Goal: Task Accomplishment & Management: Complete application form

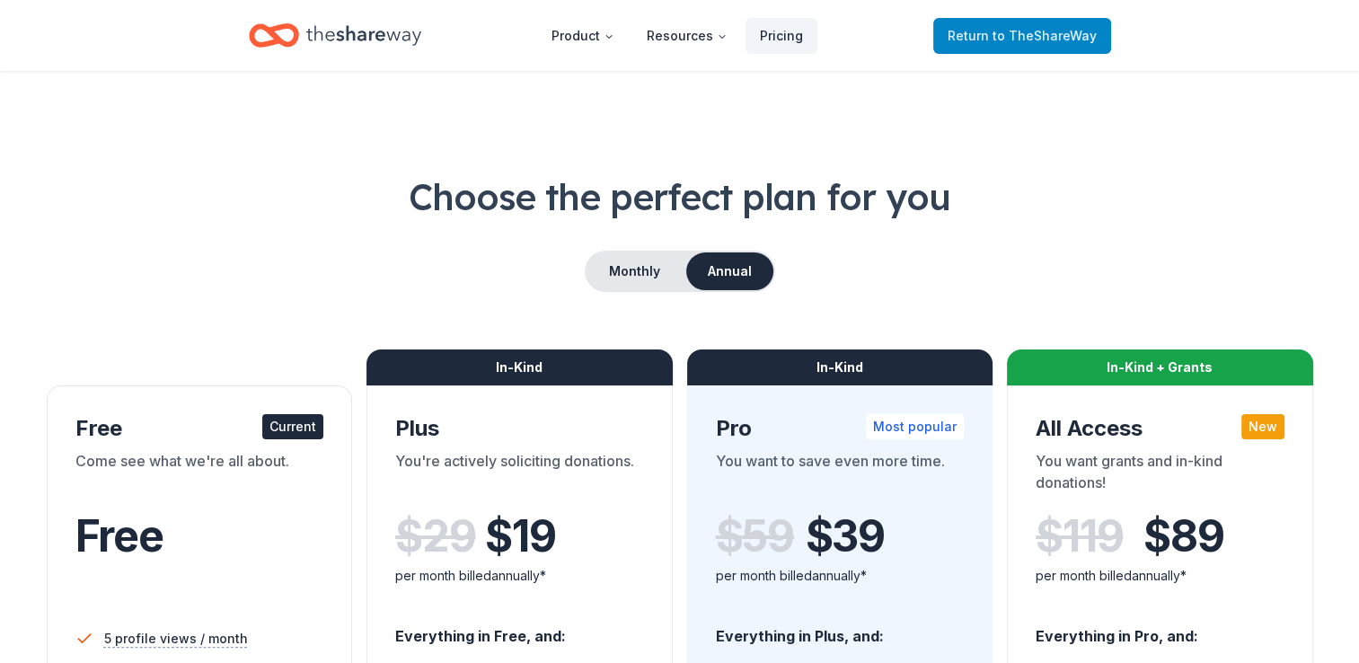
click at [994, 22] on link "Return to TheShareWay" at bounding box center [1022, 36] width 178 height 36
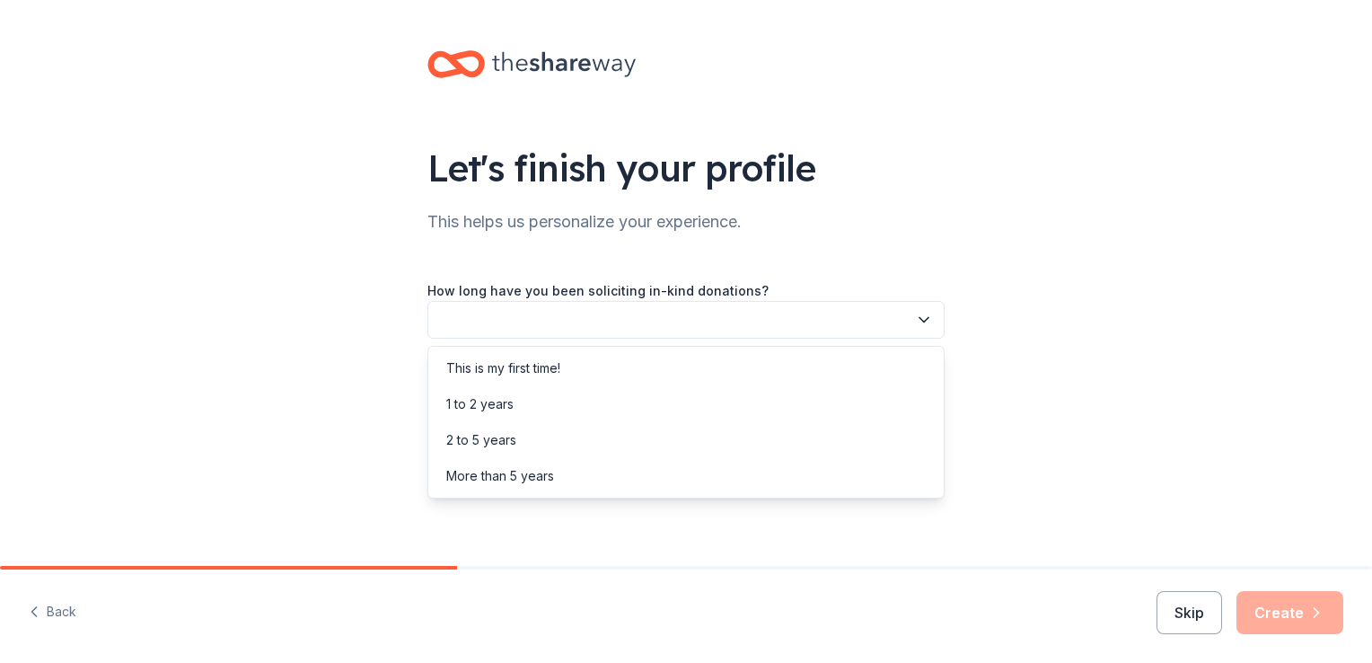
click at [924, 322] on icon "button" at bounding box center [924, 320] width 9 height 4
click at [575, 369] on div "This is my first time!" at bounding box center [686, 368] width 508 height 36
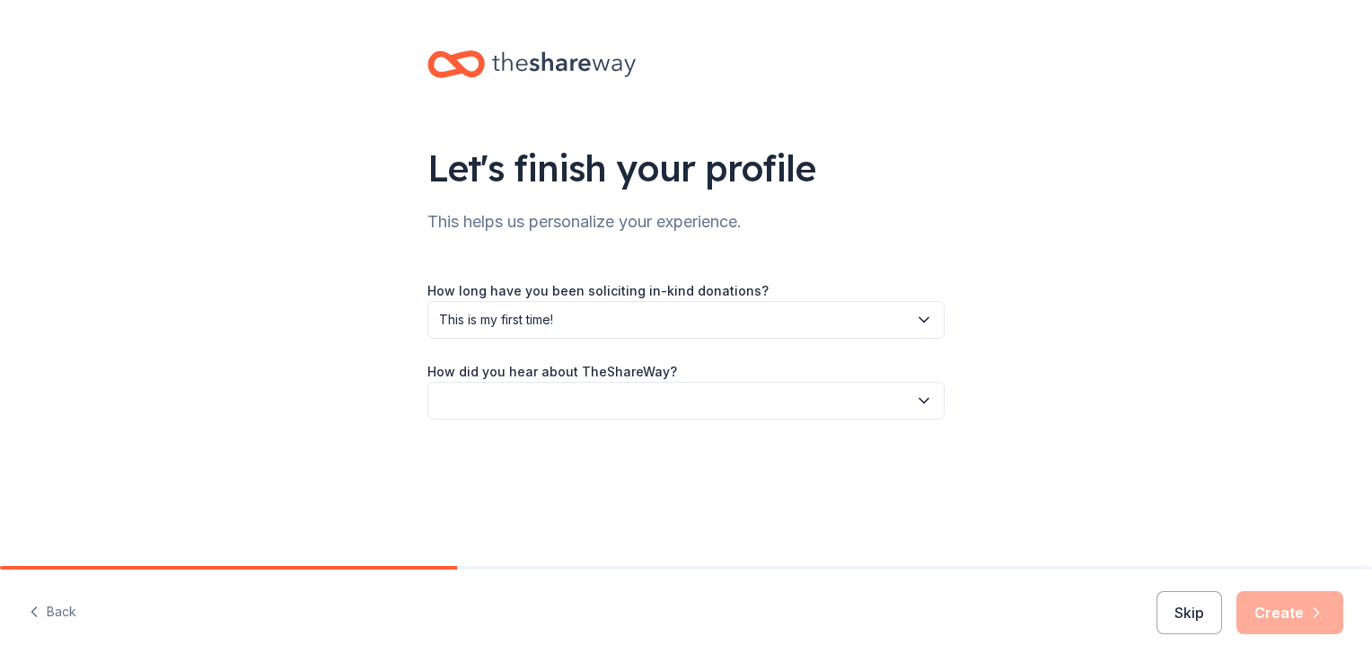
click at [893, 410] on button "button" at bounding box center [685, 401] width 517 height 38
click at [568, 445] on div "Friend or colleague" at bounding box center [686, 449] width 508 height 36
click at [1272, 609] on button "Create" at bounding box center [1290, 612] width 107 height 43
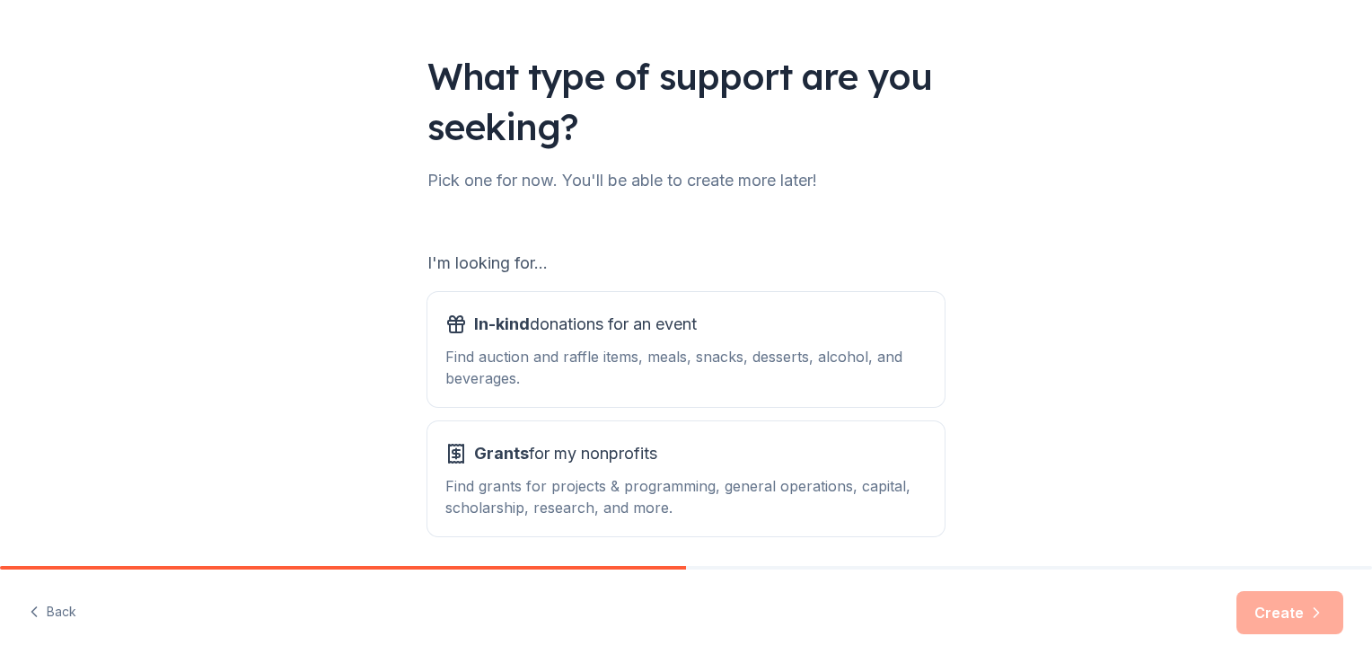
scroll to position [124, 0]
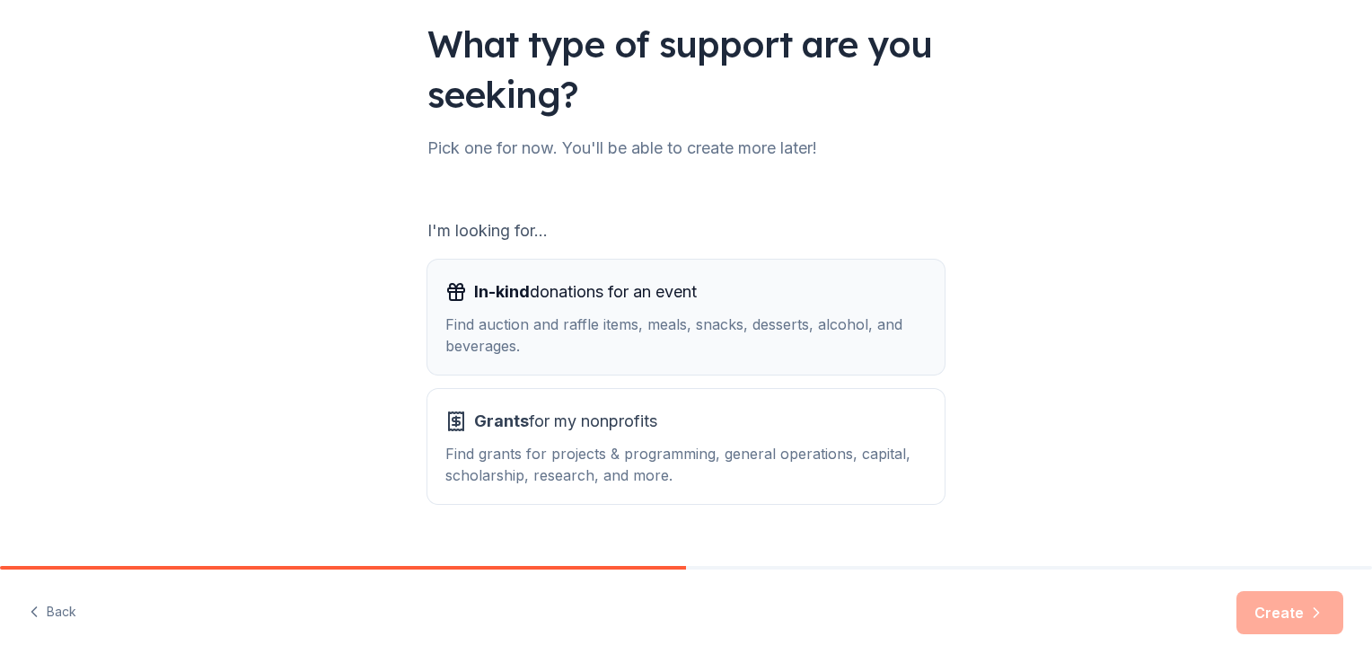
click at [523, 314] on div "Find auction and raffle items, meals, snacks, desserts, alcohol, and beverages." at bounding box center [685, 334] width 481 height 43
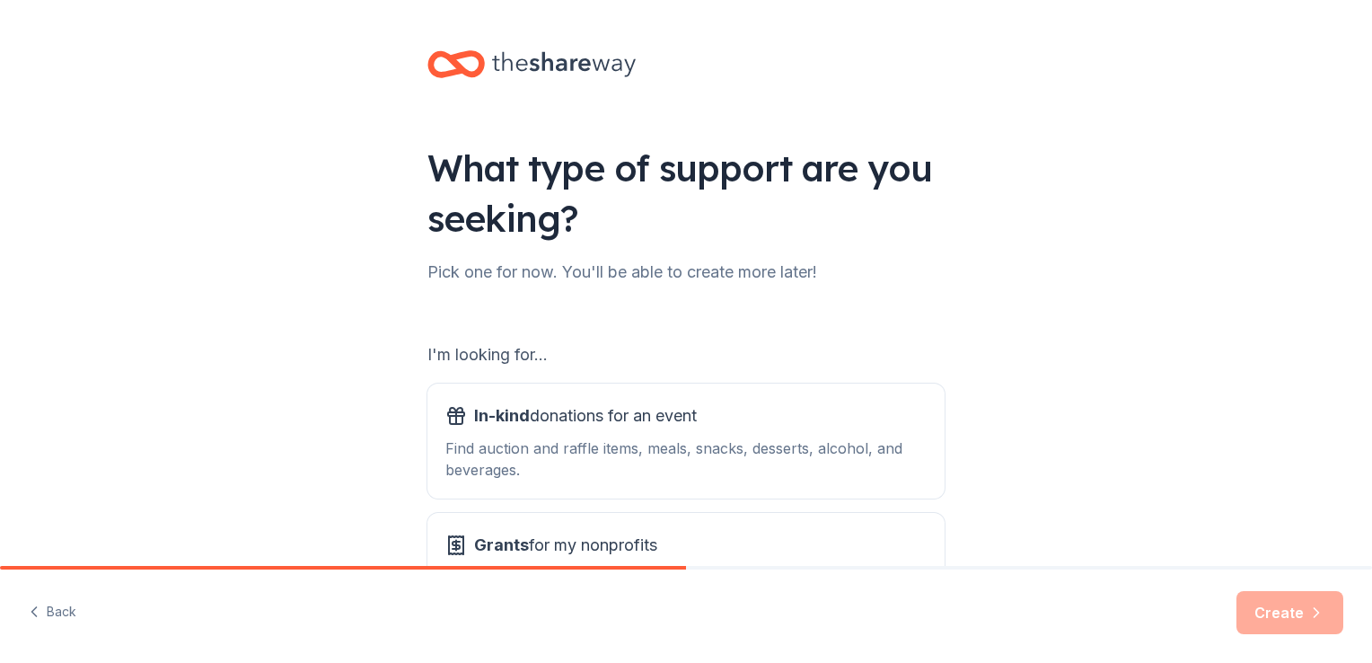
click at [340, 228] on div "What type of support are you seeking? Pick one for now. You'll be able to creat…" at bounding box center [686, 362] width 1372 height 725
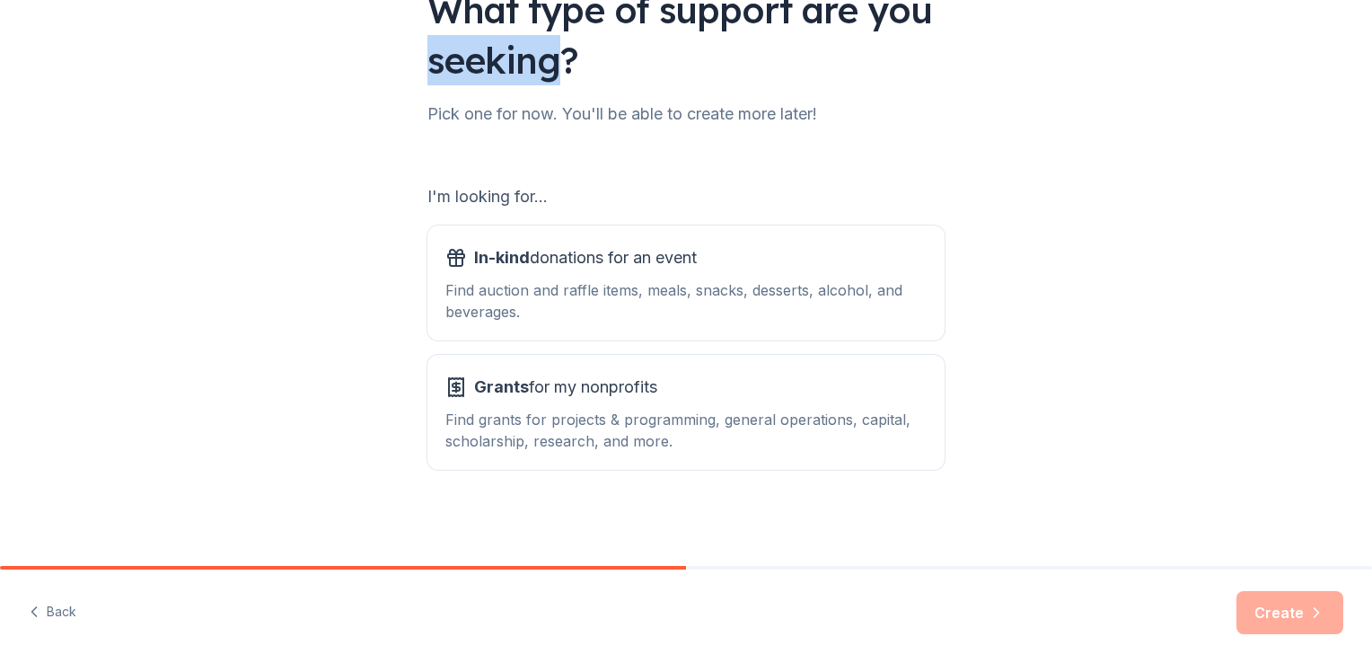
scroll to position [158, 0]
click at [534, 269] on span "In-kind donations for an event" at bounding box center [585, 257] width 223 height 29
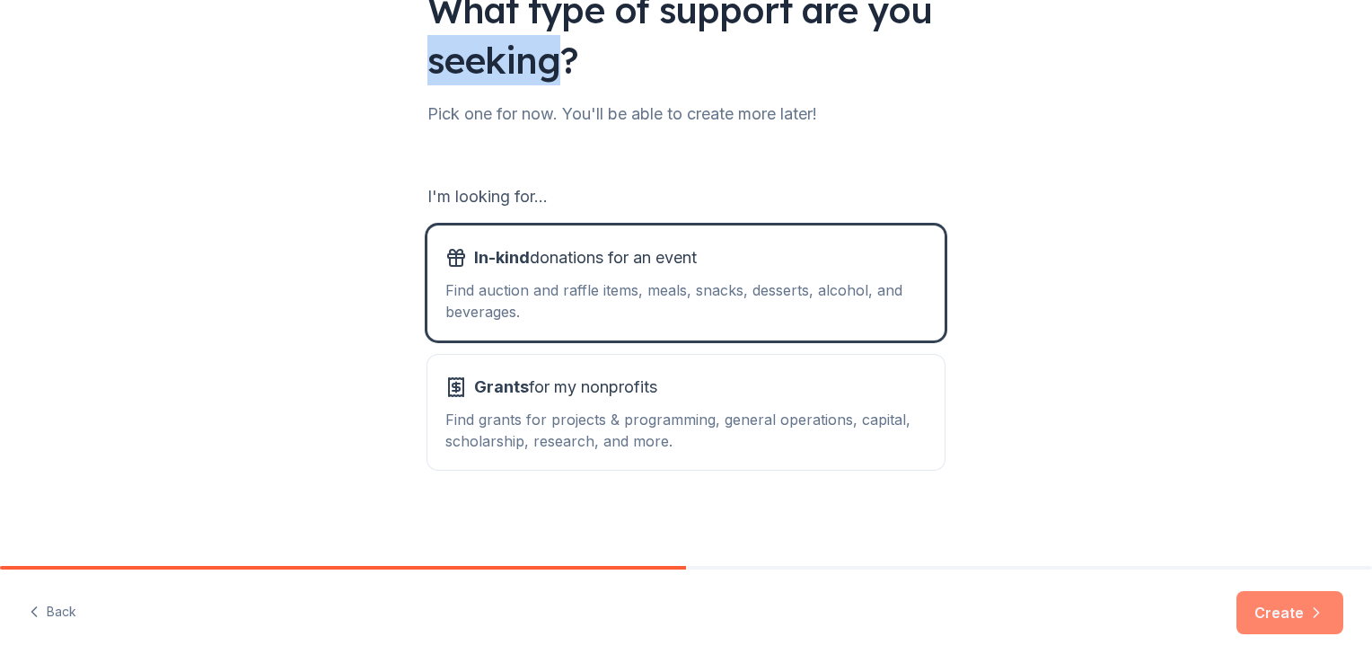
click at [1253, 604] on button "Create" at bounding box center [1290, 612] width 107 height 43
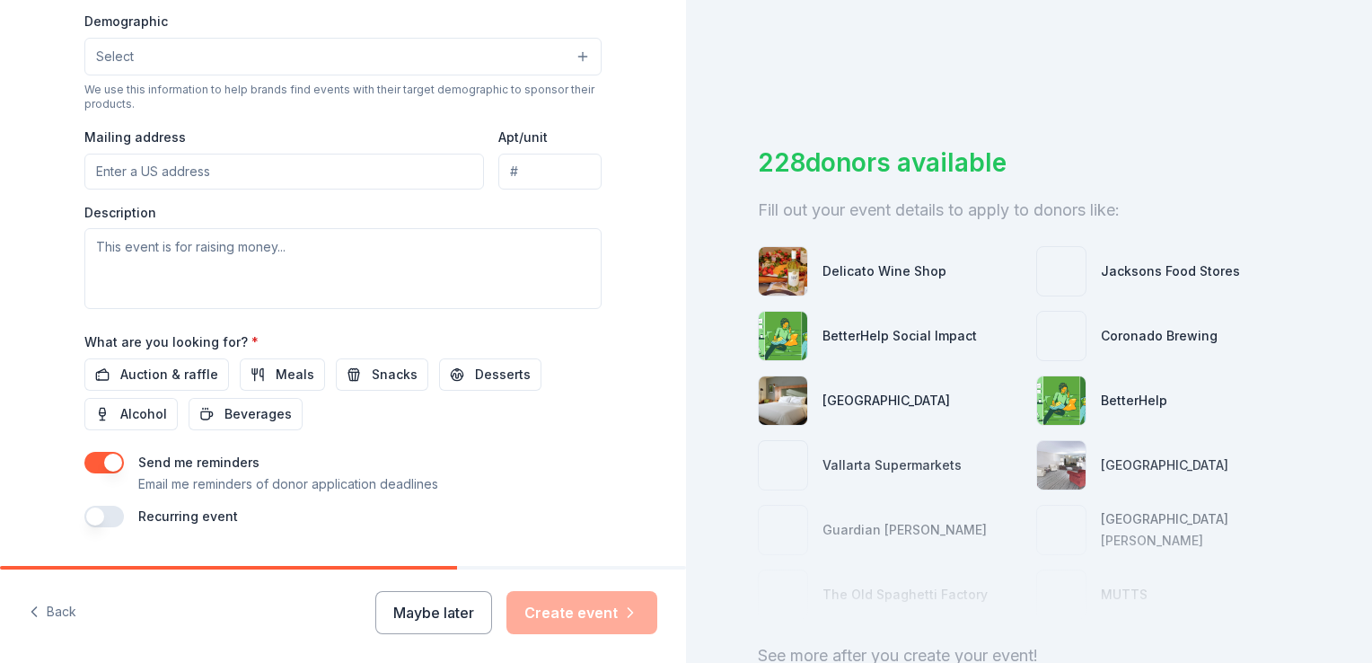
scroll to position [629, 0]
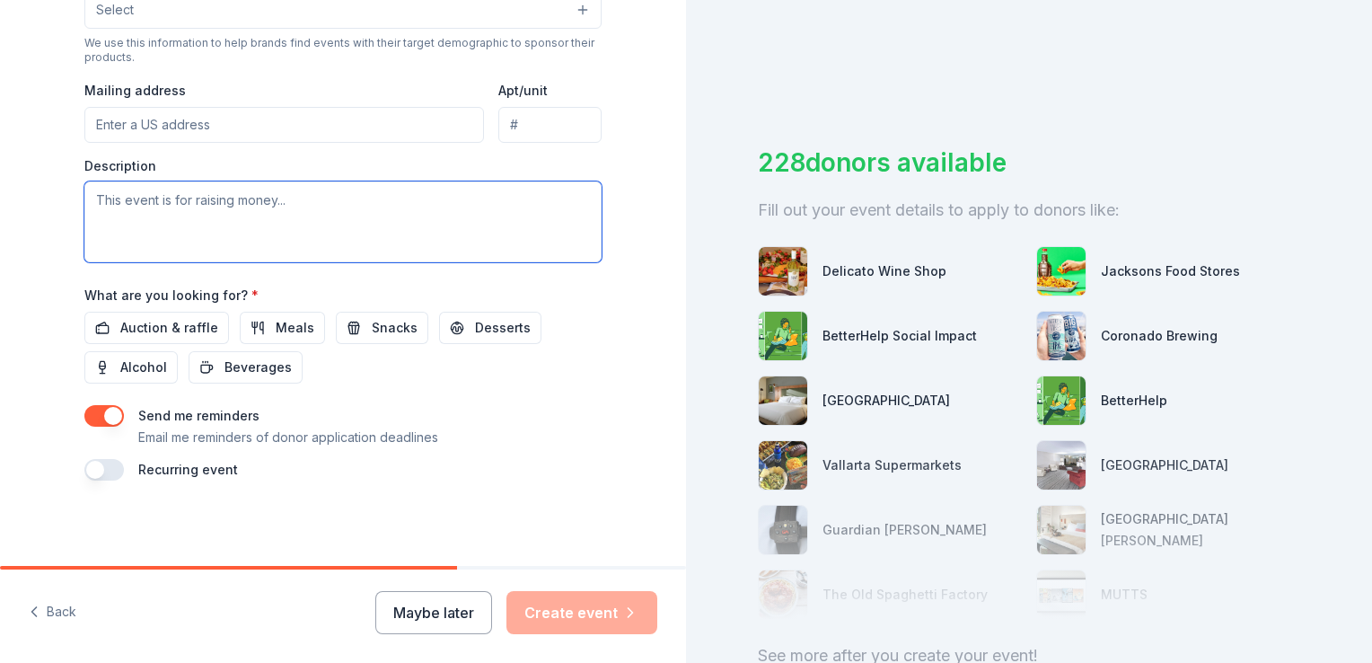
click at [484, 181] on textarea at bounding box center [342, 221] width 517 height 81
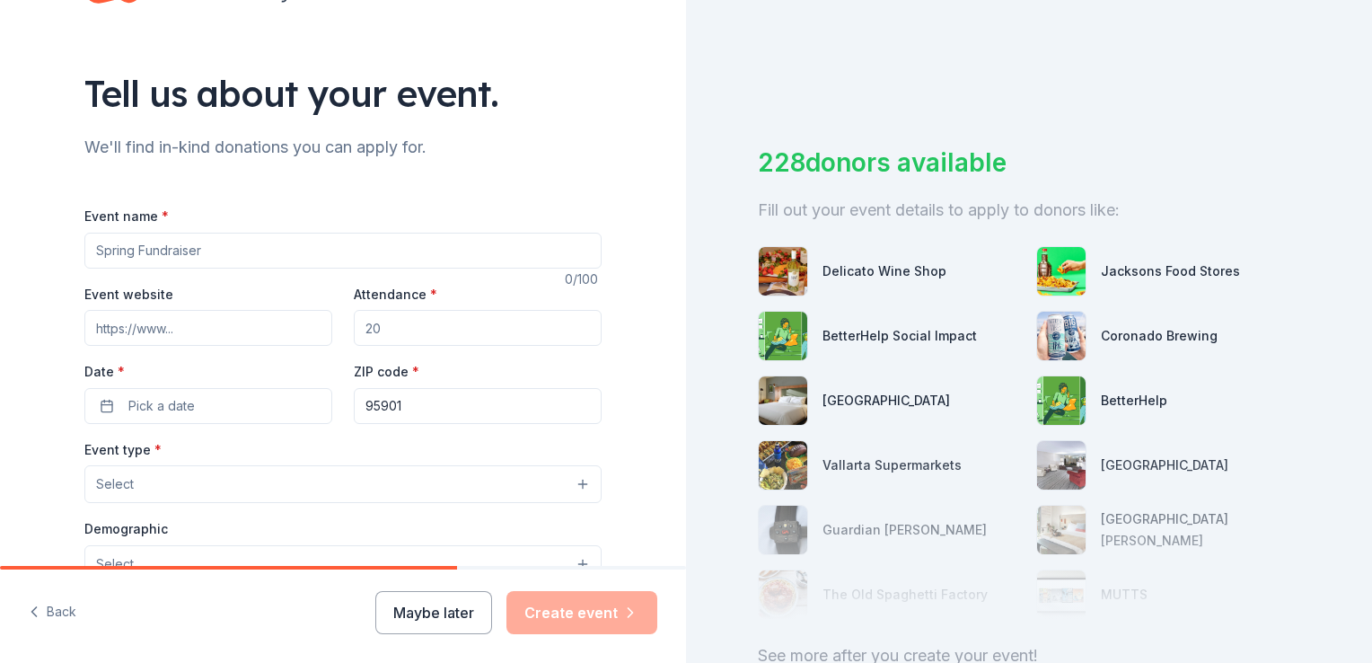
scroll to position [101, 0]
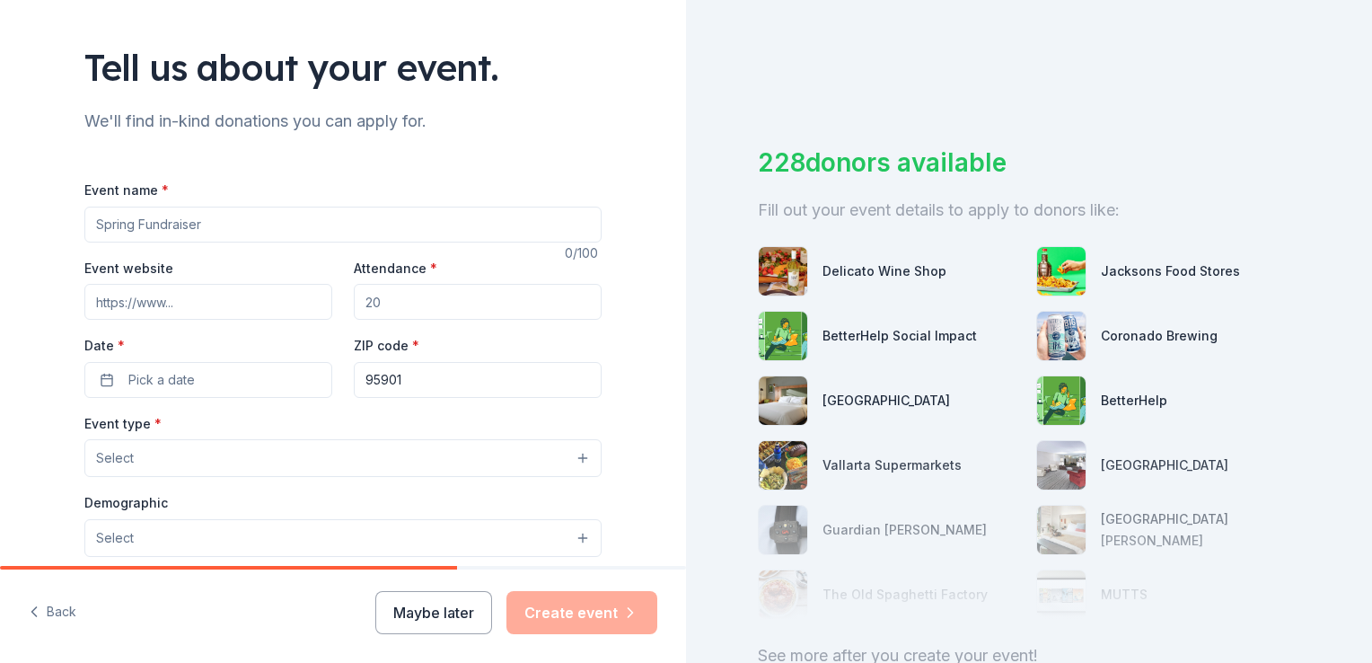
click at [164, 233] on input "Event name *" at bounding box center [342, 225] width 517 height 36
click at [88, 215] on input "Fall Festival" at bounding box center [342, 225] width 517 height 36
type input "TEM Fall Festival"
click at [411, 297] on input "Attendance *" at bounding box center [478, 302] width 248 height 36
type input "50"
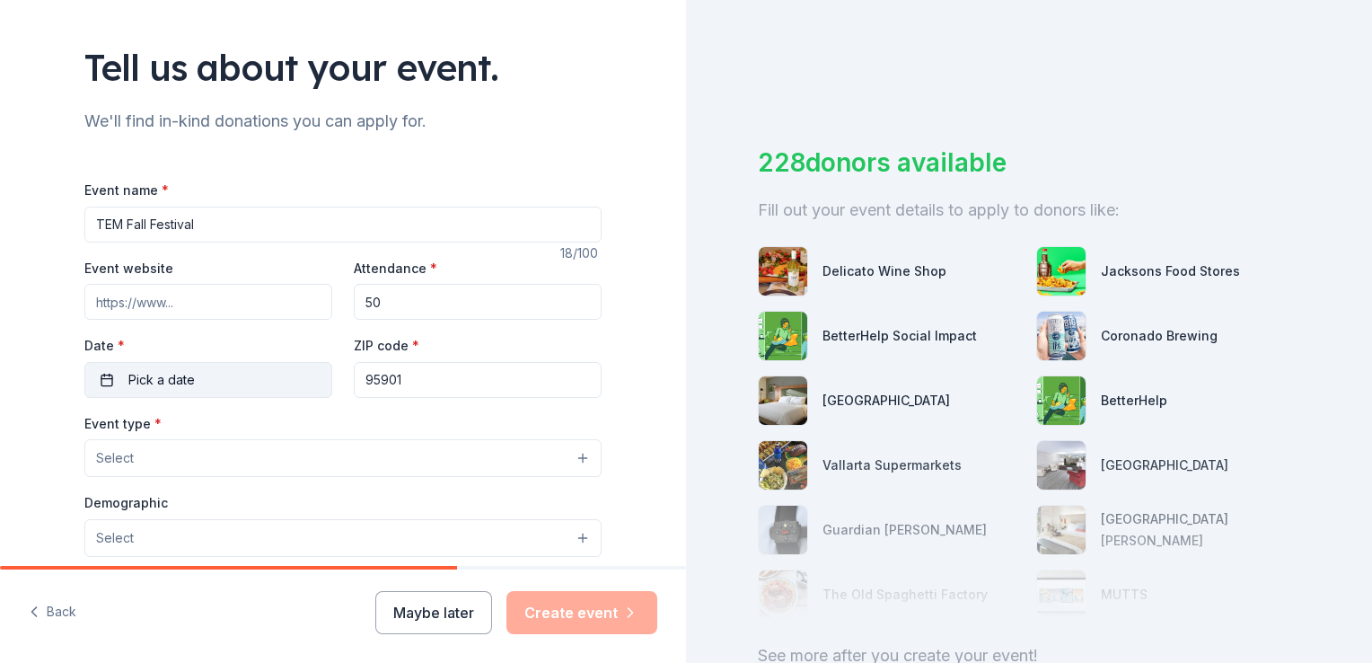
click at [312, 374] on button "Pick a date" at bounding box center [208, 380] width 248 height 36
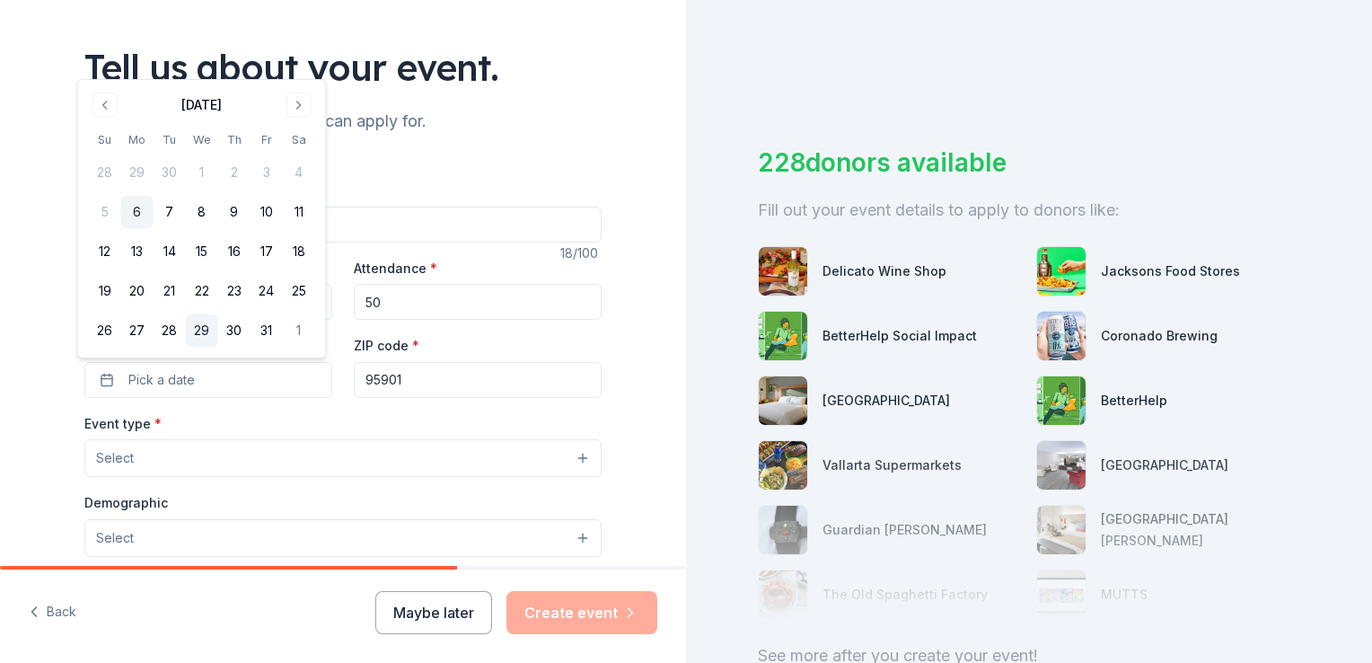
click at [196, 329] on button "29" at bounding box center [202, 330] width 32 height 32
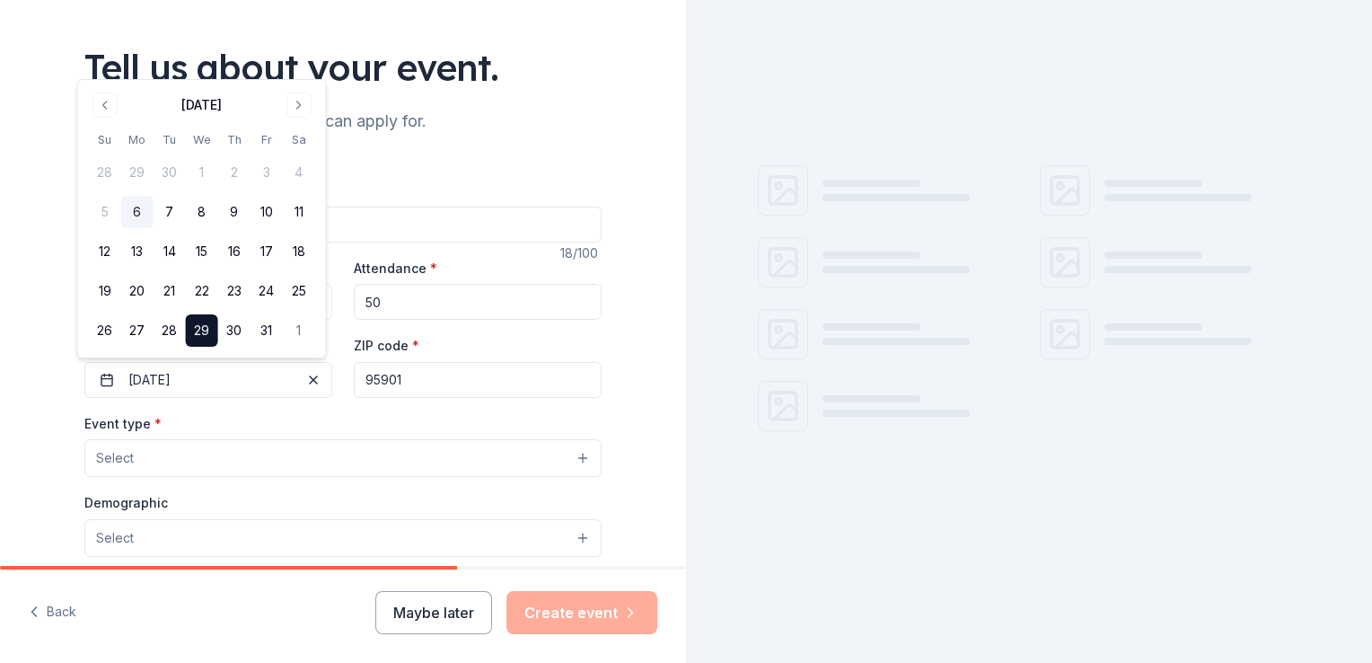
click at [330, 409] on div "Event name * TEM Fall Festival 18 /100 Event website Attendance * 50 Date * 10/…" at bounding box center [342, 594] width 517 height 830
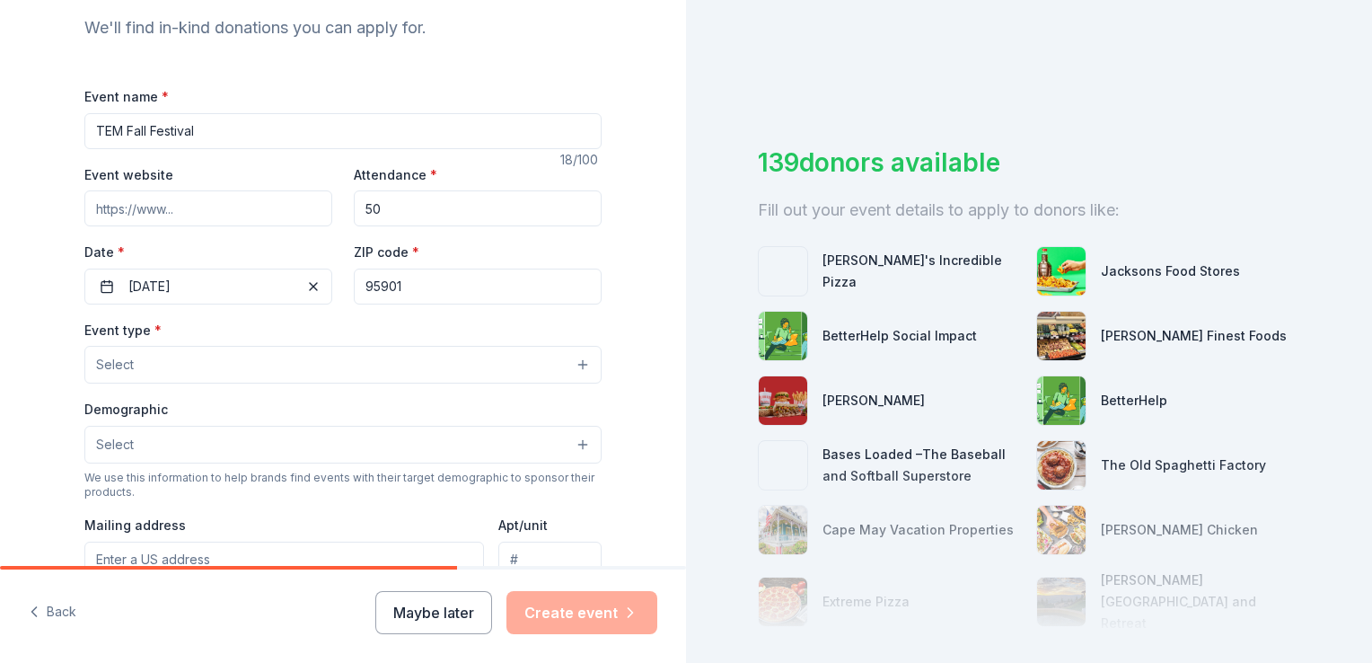
scroll to position [196, 0]
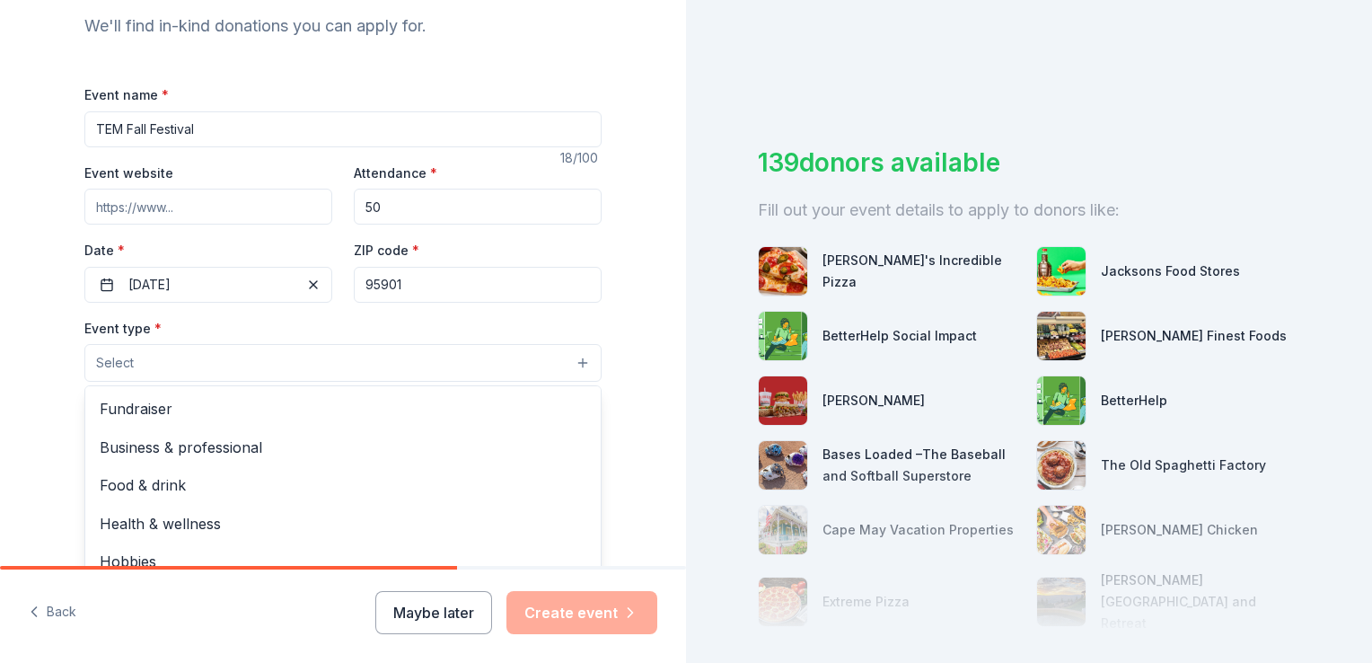
click at [286, 354] on button "Select" at bounding box center [342, 363] width 517 height 38
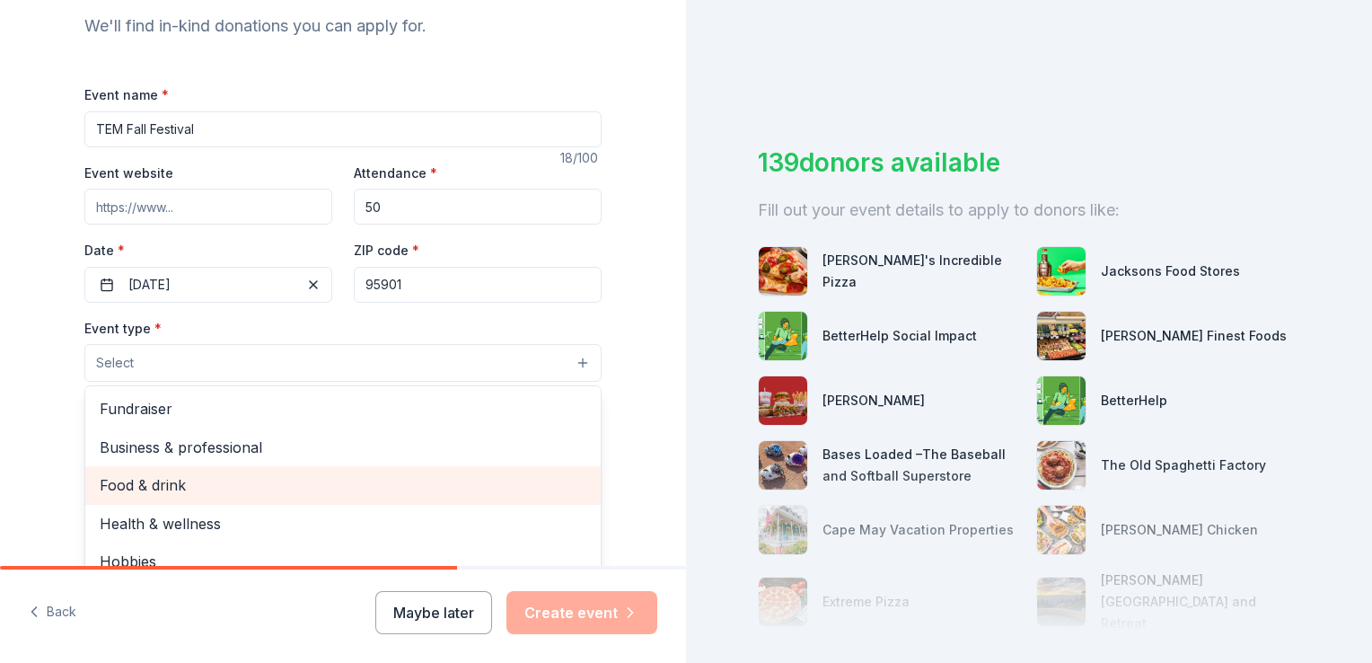
scroll to position [59, 0]
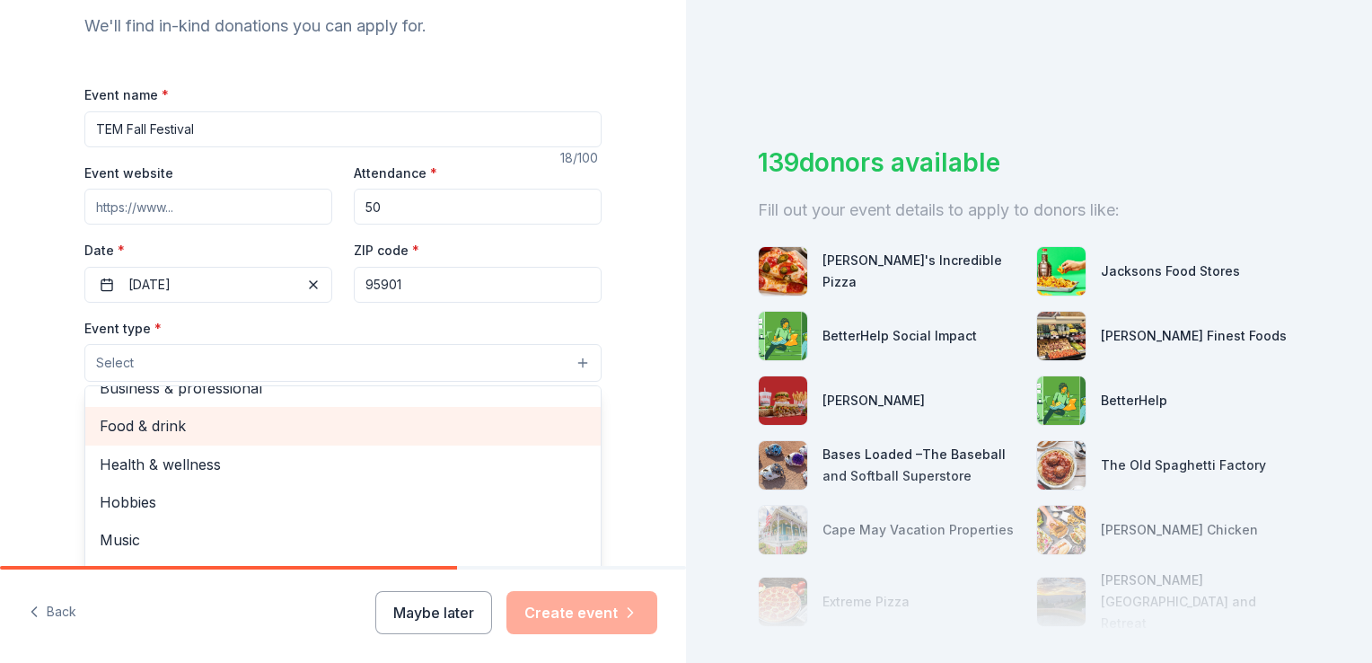
click at [142, 419] on span "Food & drink" at bounding box center [343, 425] width 487 height 23
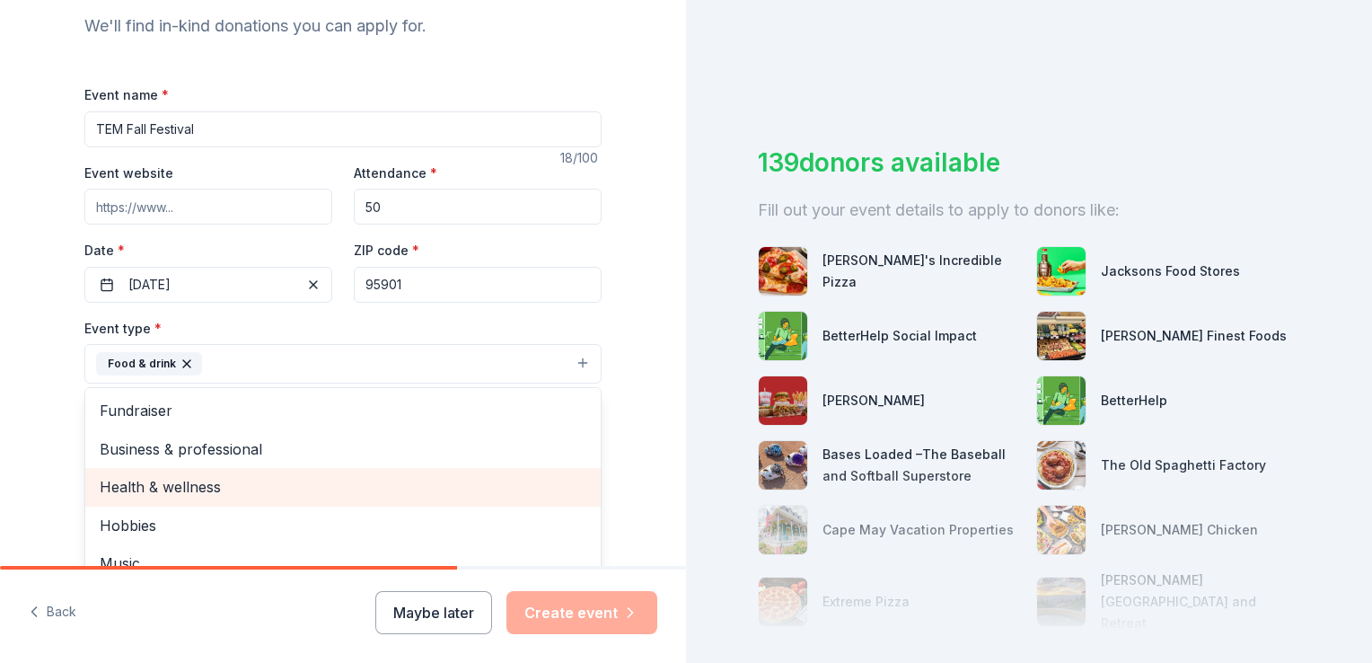
scroll to position [22, 0]
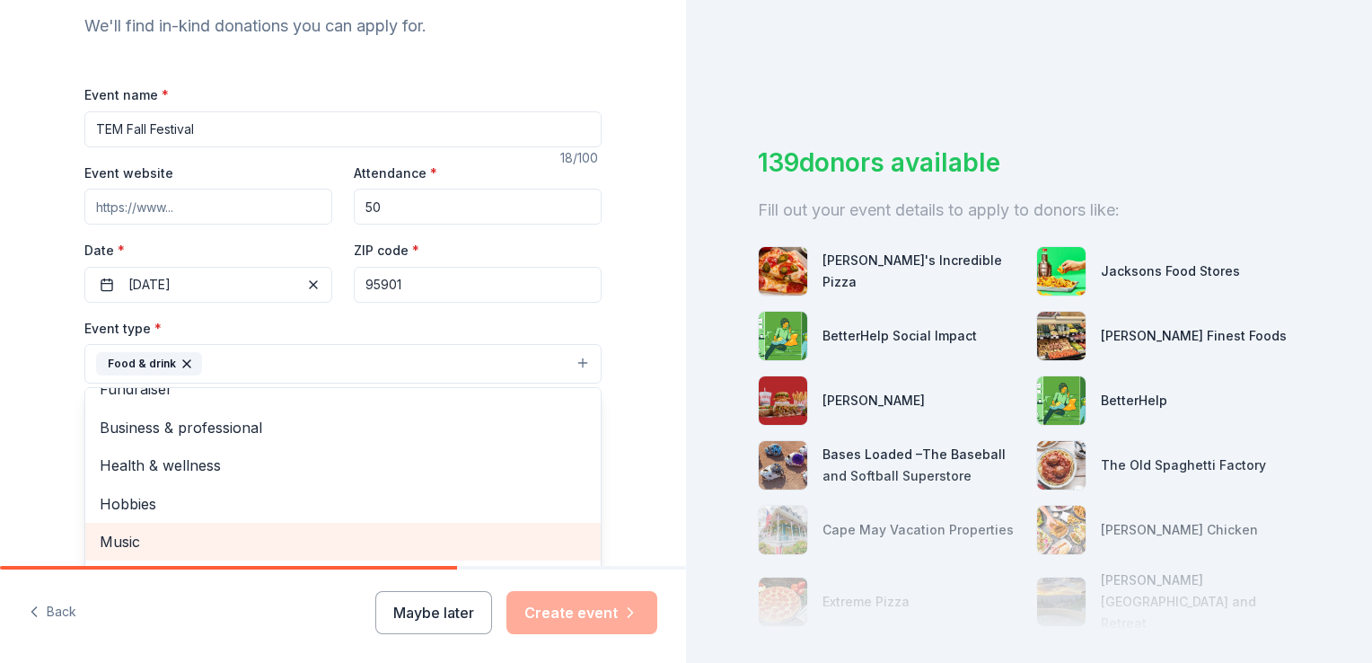
click at [133, 531] on span "Music" at bounding box center [343, 541] width 487 height 23
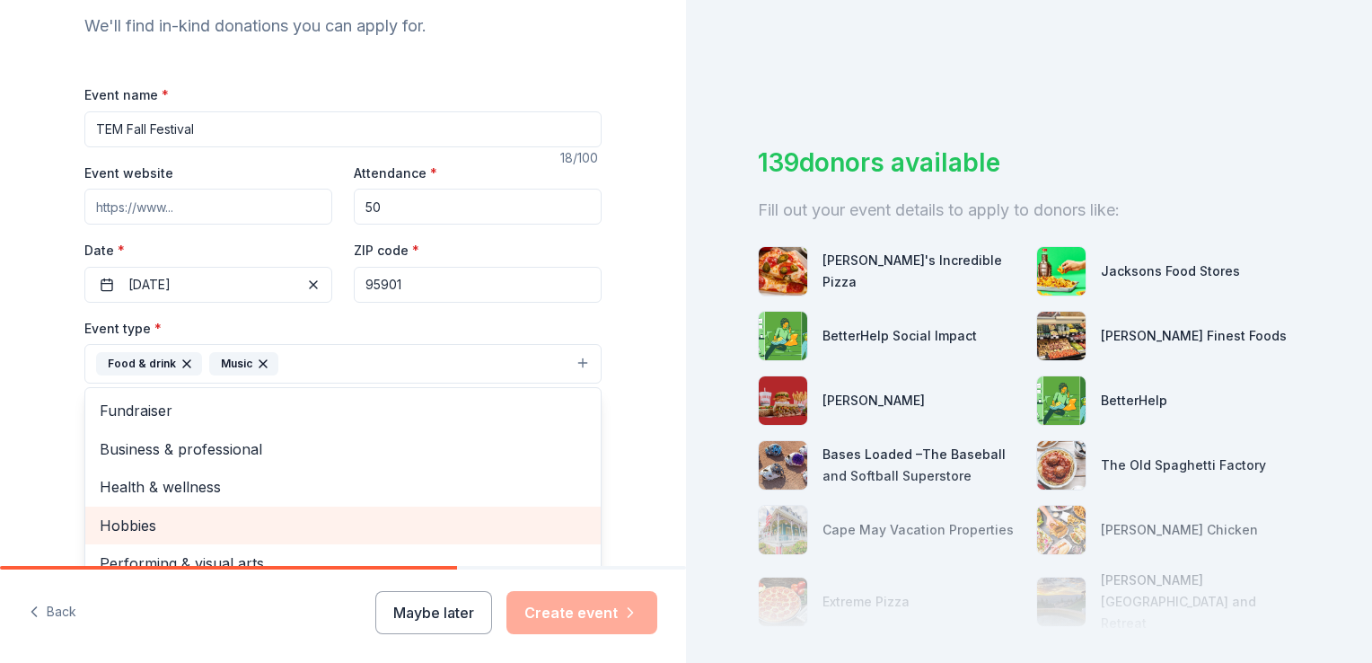
scroll to position [0, 0]
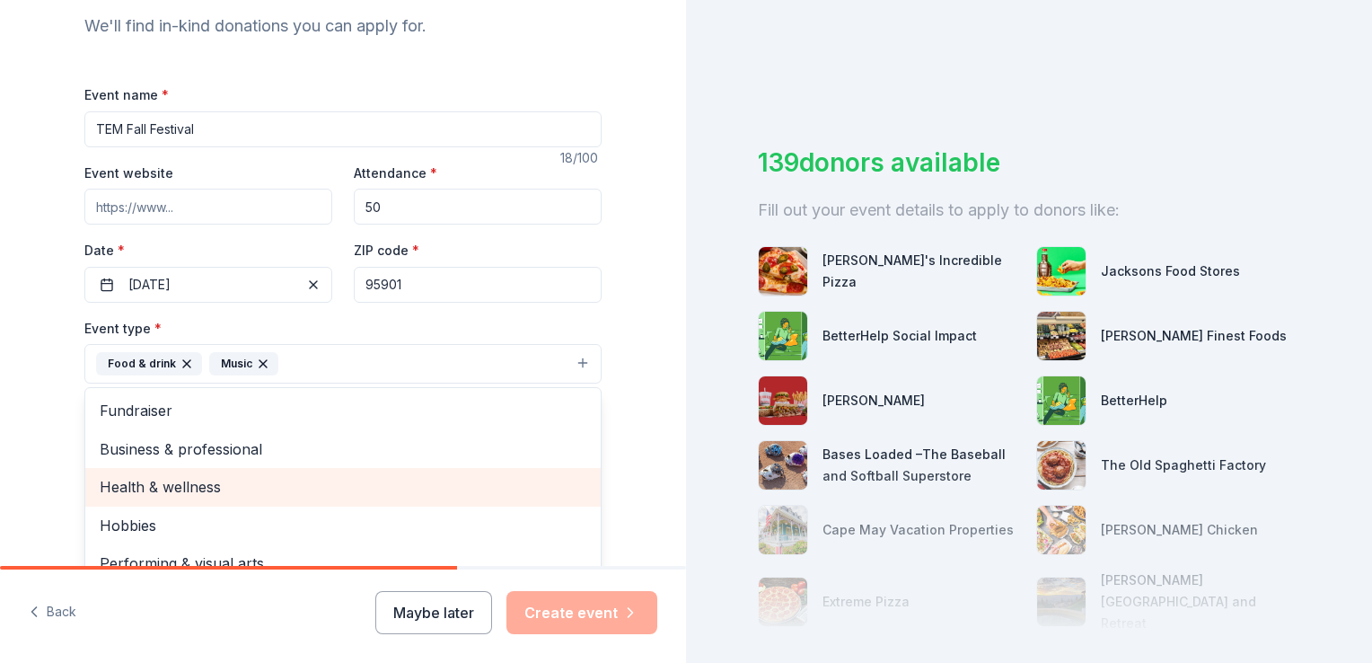
drag, startPoint x: 133, startPoint y: 531, endPoint x: 172, endPoint y: 478, distance: 65.6
click at [172, 478] on div "Fundraiser Business & professional Health & wellness Hobbies Performing & visua…" at bounding box center [342, 486] width 517 height 199
click at [172, 478] on span "Health & wellness" at bounding box center [343, 486] width 487 height 23
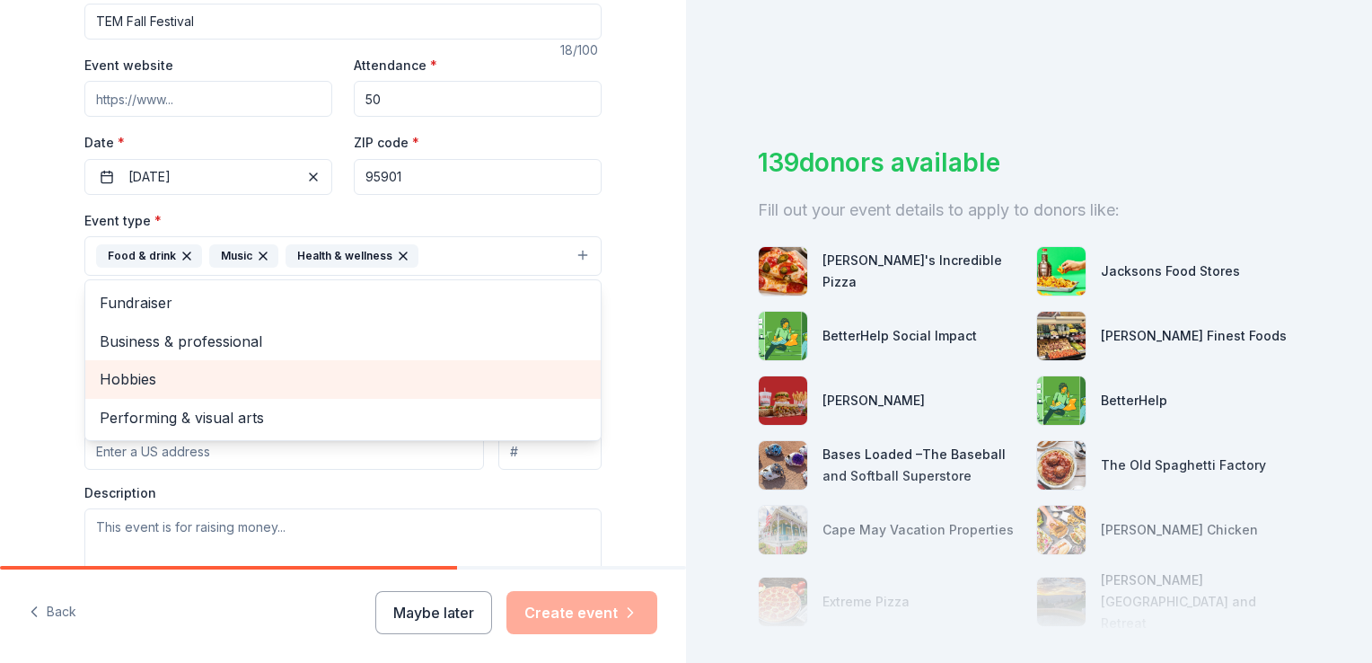
scroll to position [302, 0]
click at [109, 375] on span "Hobbies" at bounding box center [343, 380] width 487 height 23
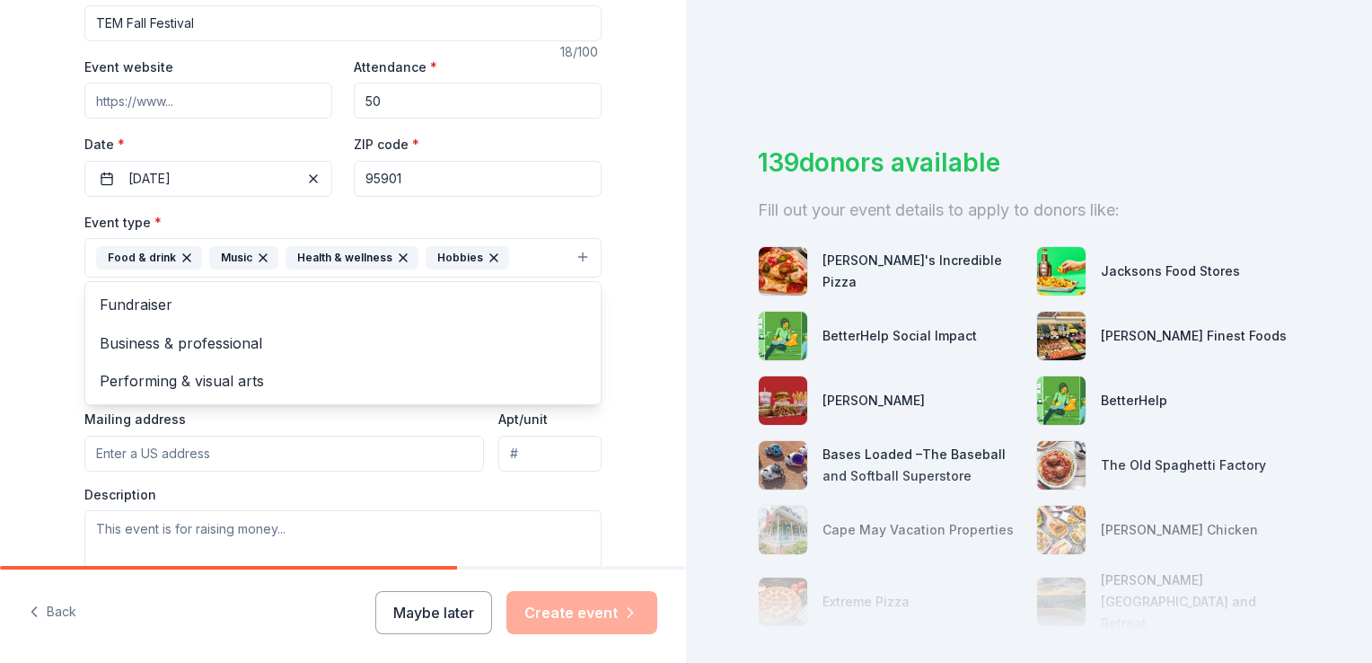
click at [47, 332] on div "Tell us about your event. We'll find in-kind donations you can apply for. Event…" at bounding box center [343, 296] width 686 height 1197
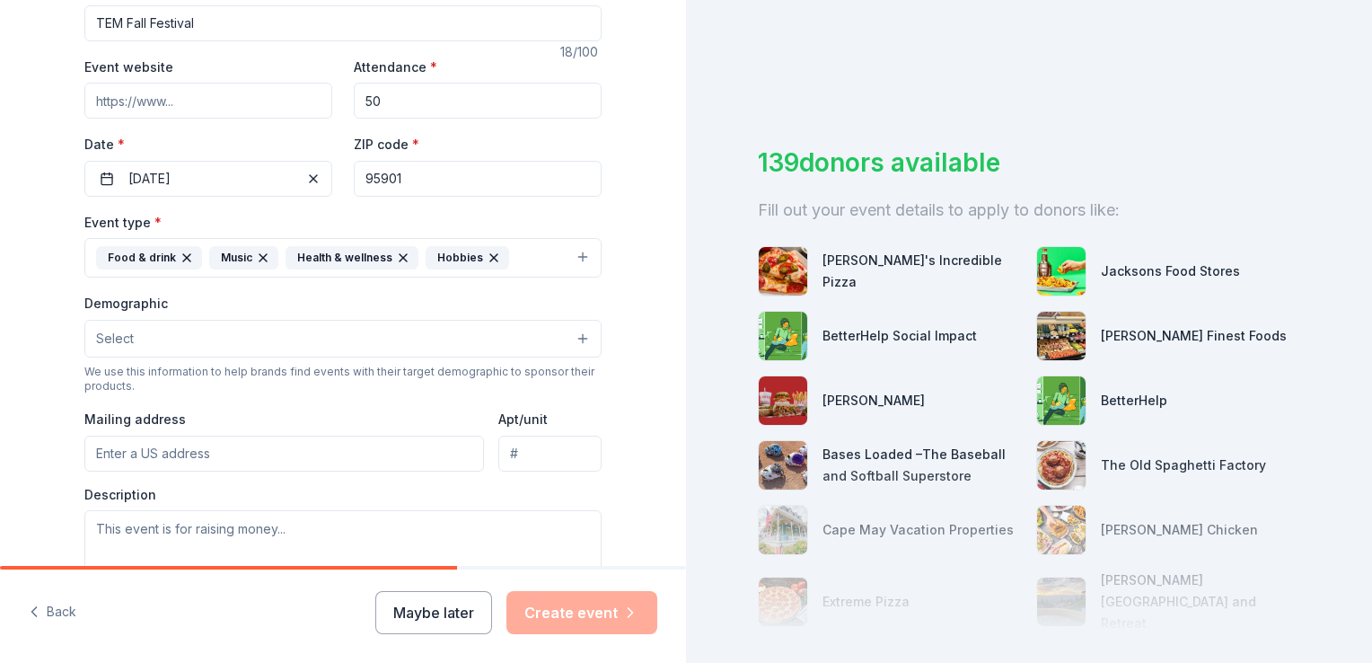
click at [125, 348] on span "Select" at bounding box center [115, 339] width 38 height 22
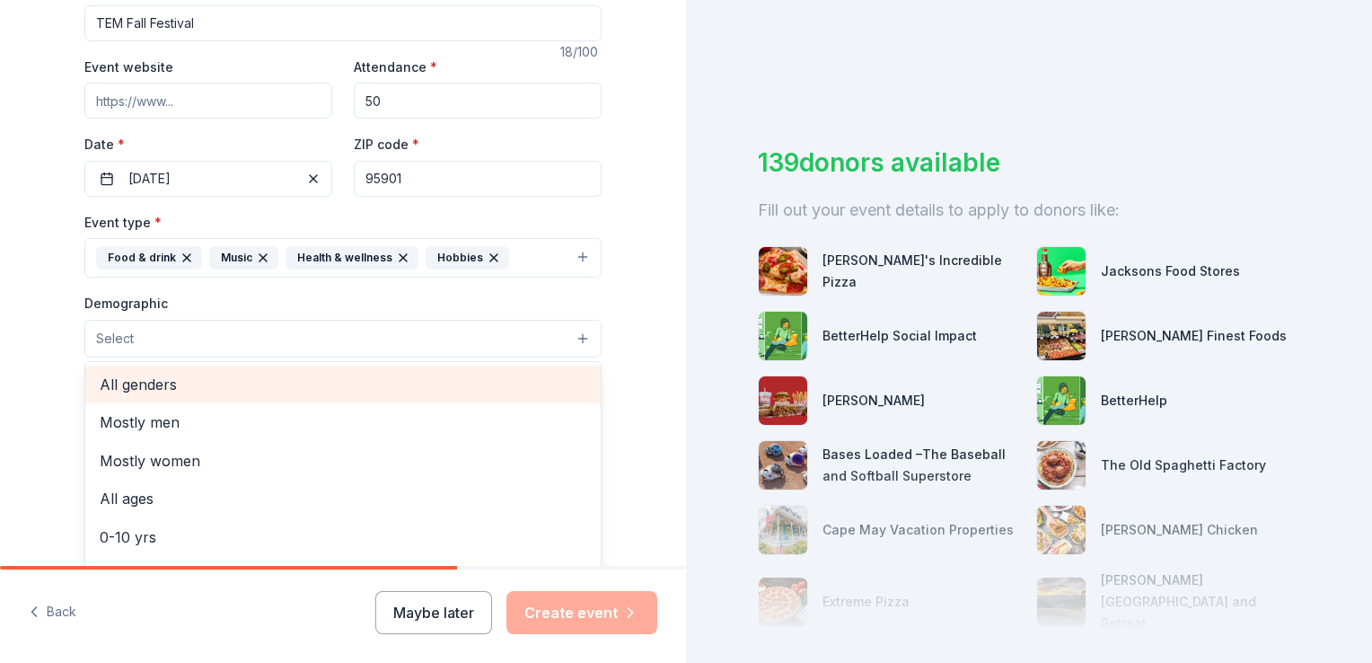
click at [169, 392] on span "All genders" at bounding box center [343, 384] width 487 height 23
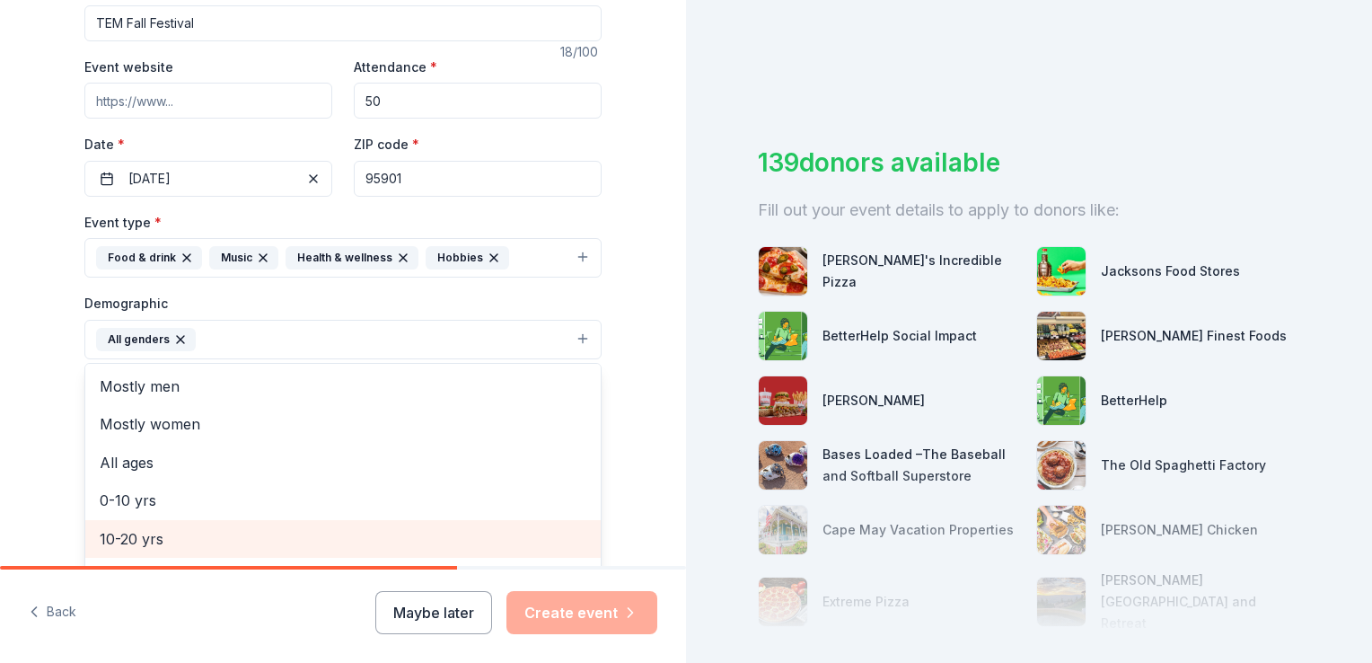
click at [124, 546] on span "10-20 yrs" at bounding box center [343, 538] width 487 height 23
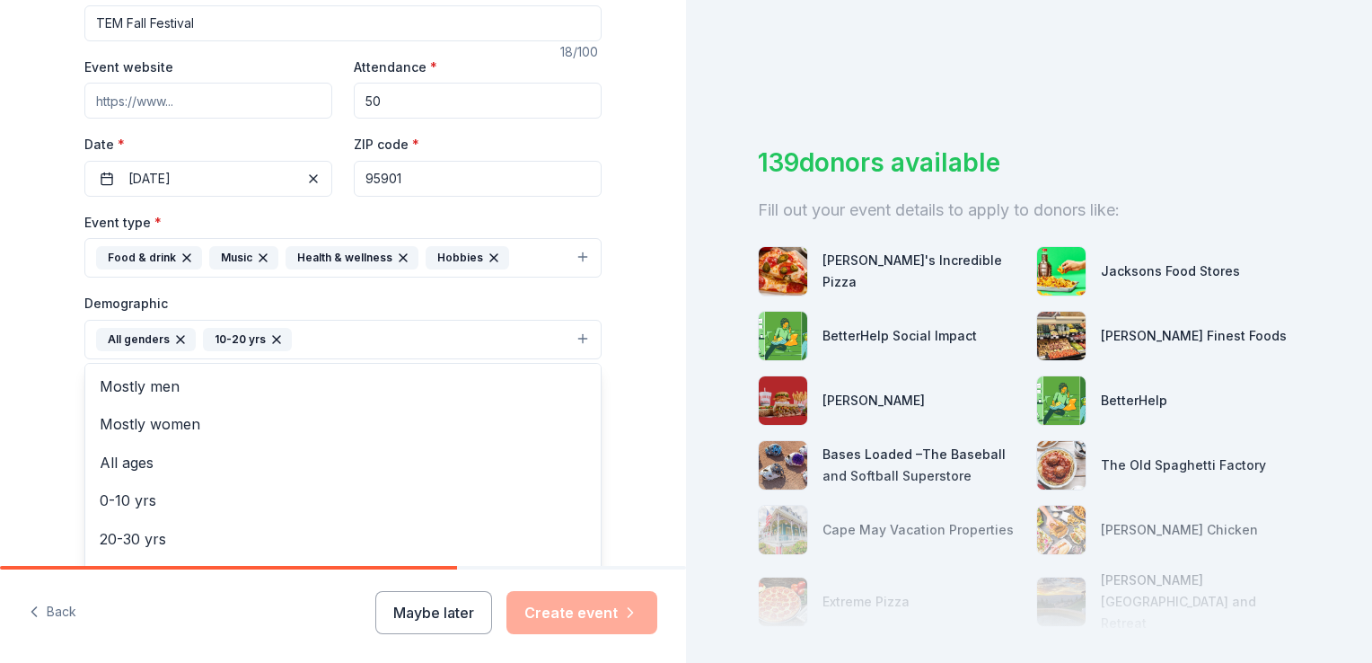
click at [31, 481] on div "Tell us about your event. We'll find in-kind donations you can apply for. Event…" at bounding box center [343, 297] width 686 height 1199
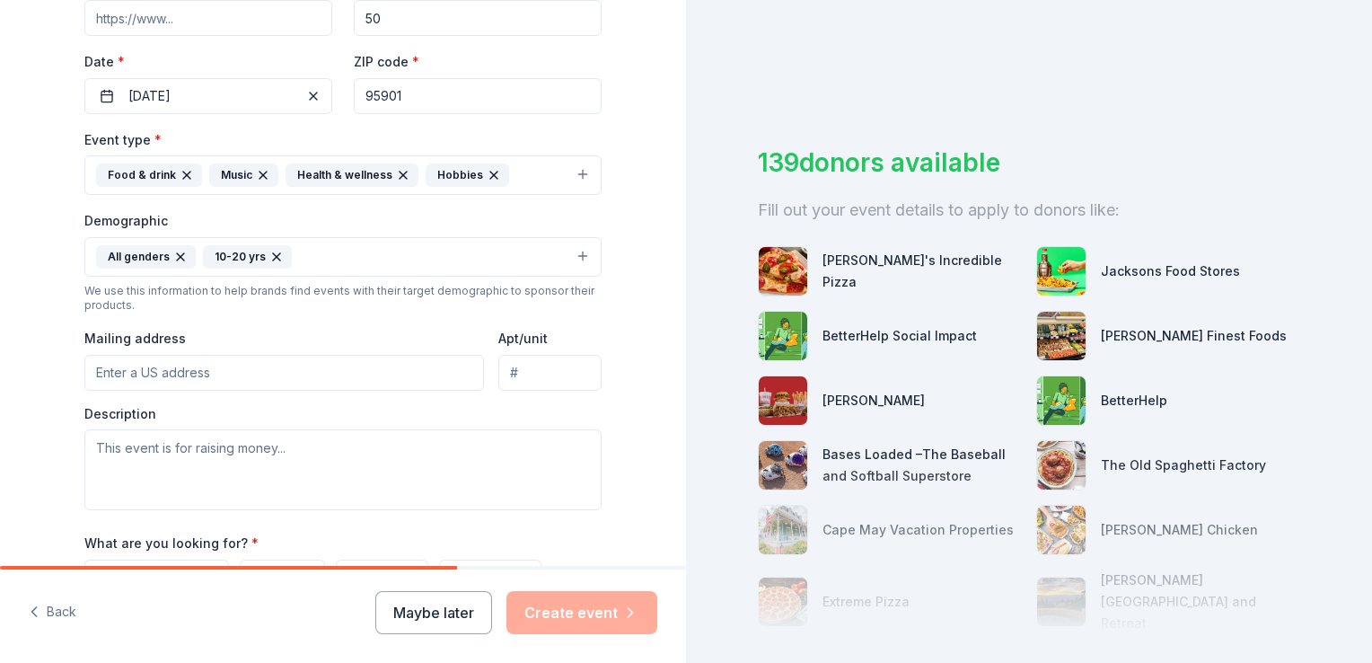
scroll to position [413, 0]
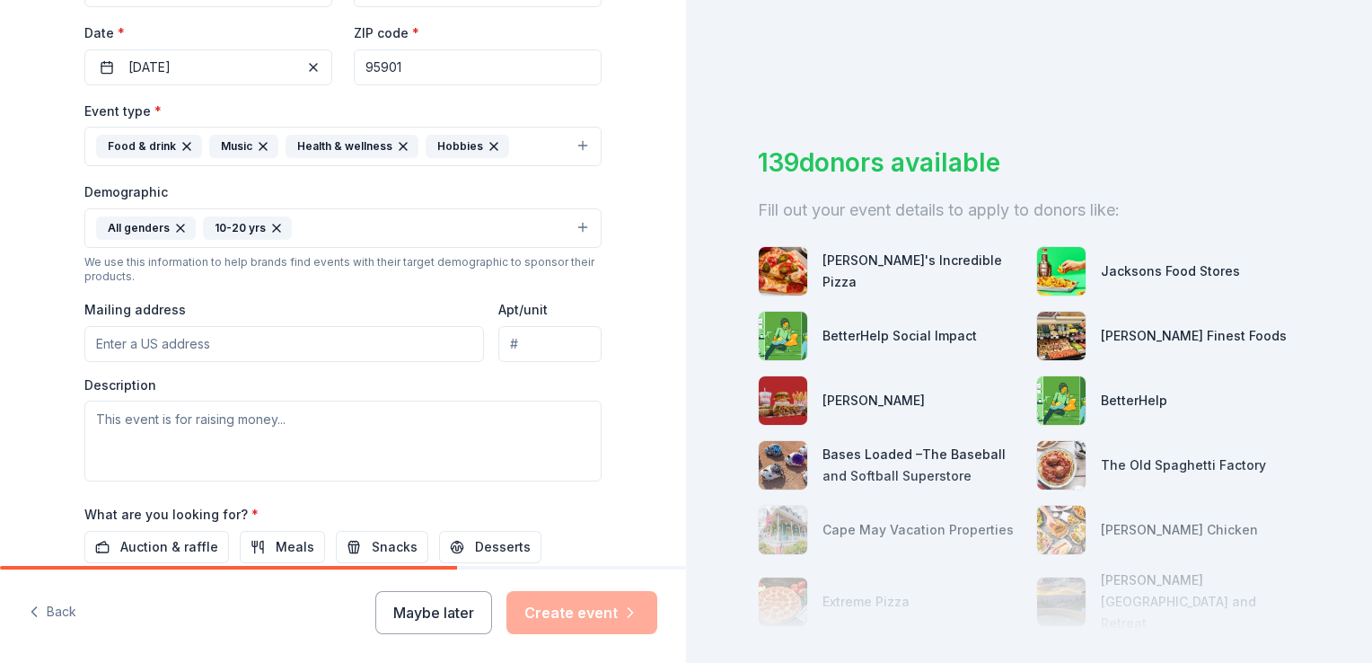
click at [145, 352] on input "Mailing address" at bounding box center [284, 344] width 400 height 36
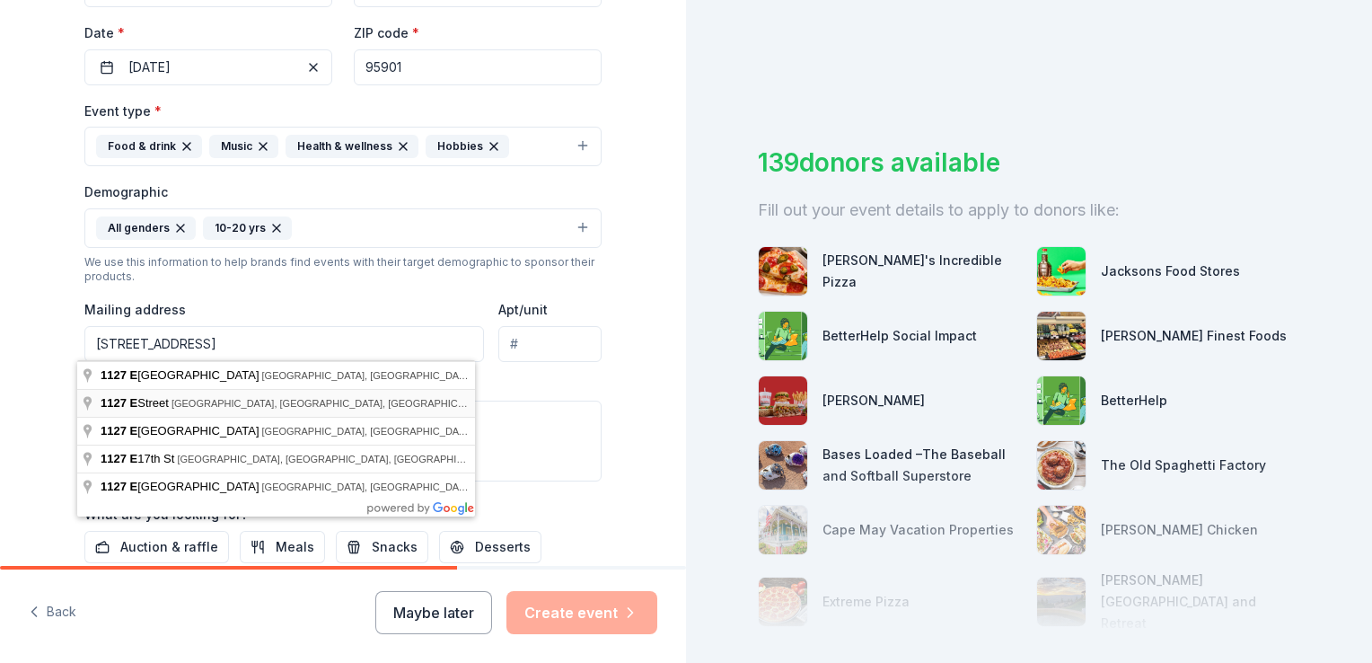
type input "1127 E Street, Marysville, CA, 95901"
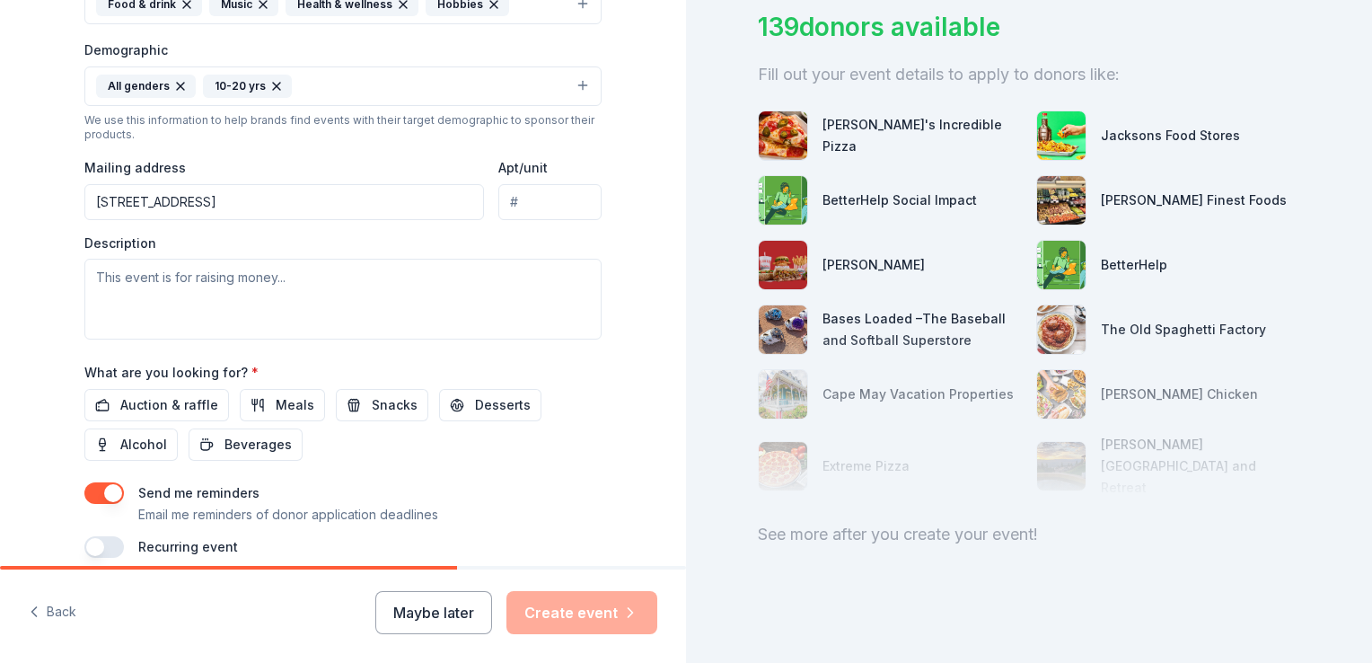
scroll to position [587, 0]
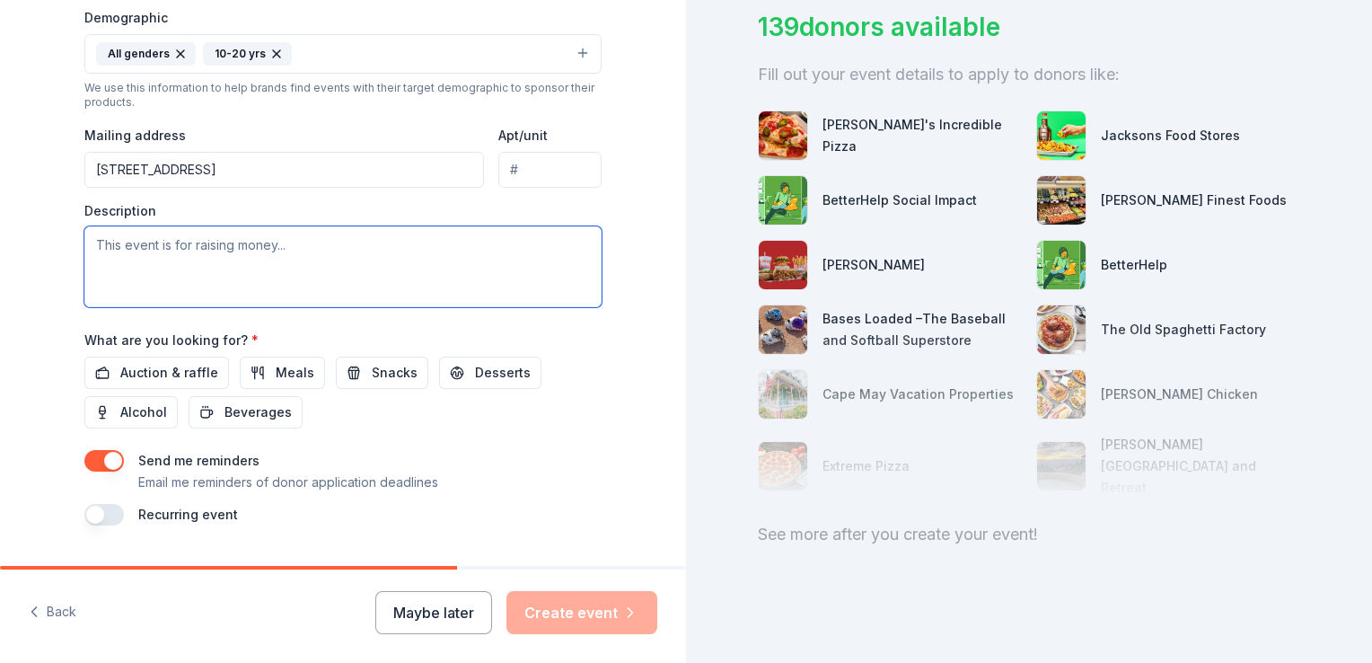
click at [189, 250] on textarea at bounding box center [342, 266] width 517 height 81
click at [166, 246] on textarea "Games, Food Family and Community Connections" at bounding box center [342, 266] width 517 height 81
type textarea "Games, Food, Family and Community Connections"
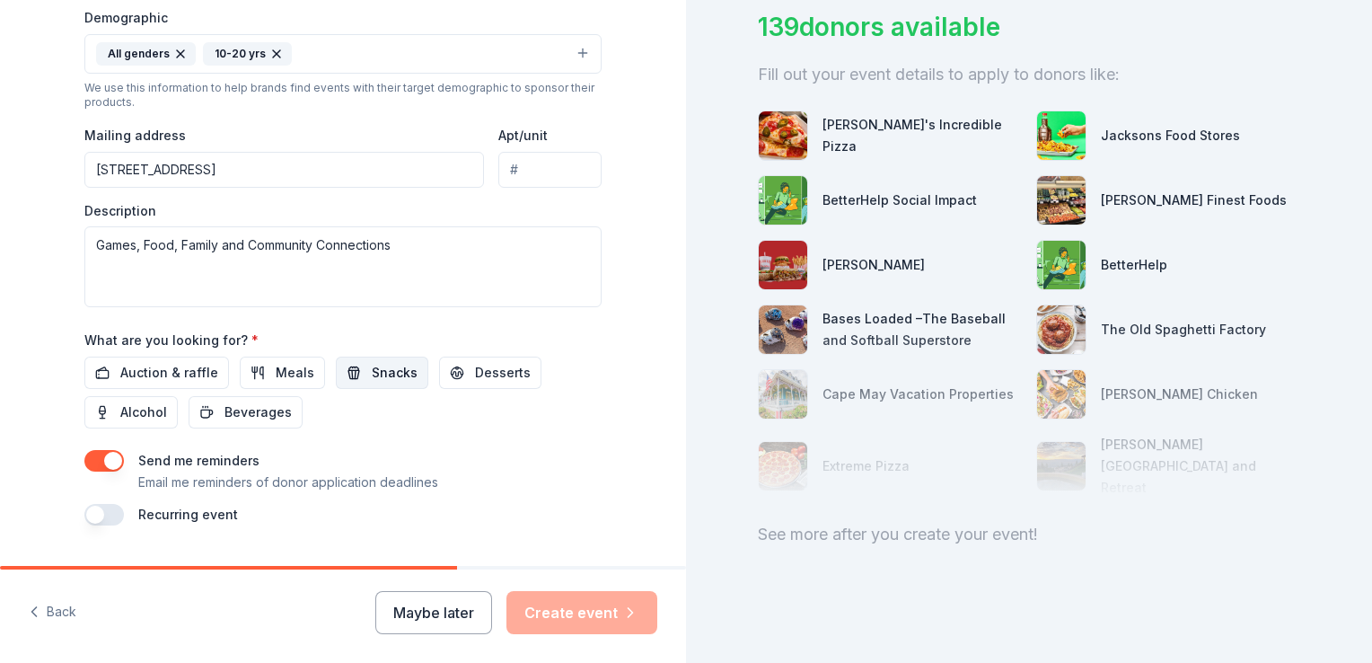
click at [348, 368] on button "Snacks" at bounding box center [382, 373] width 93 height 32
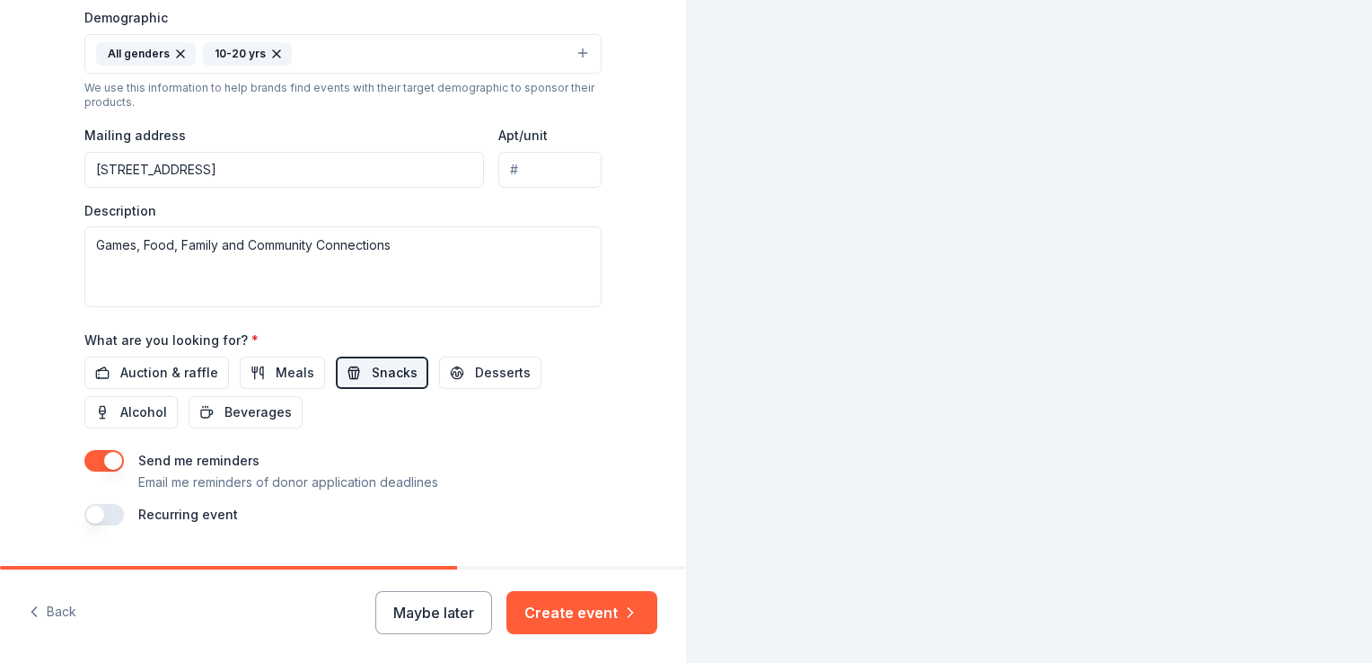
scroll to position [0, 0]
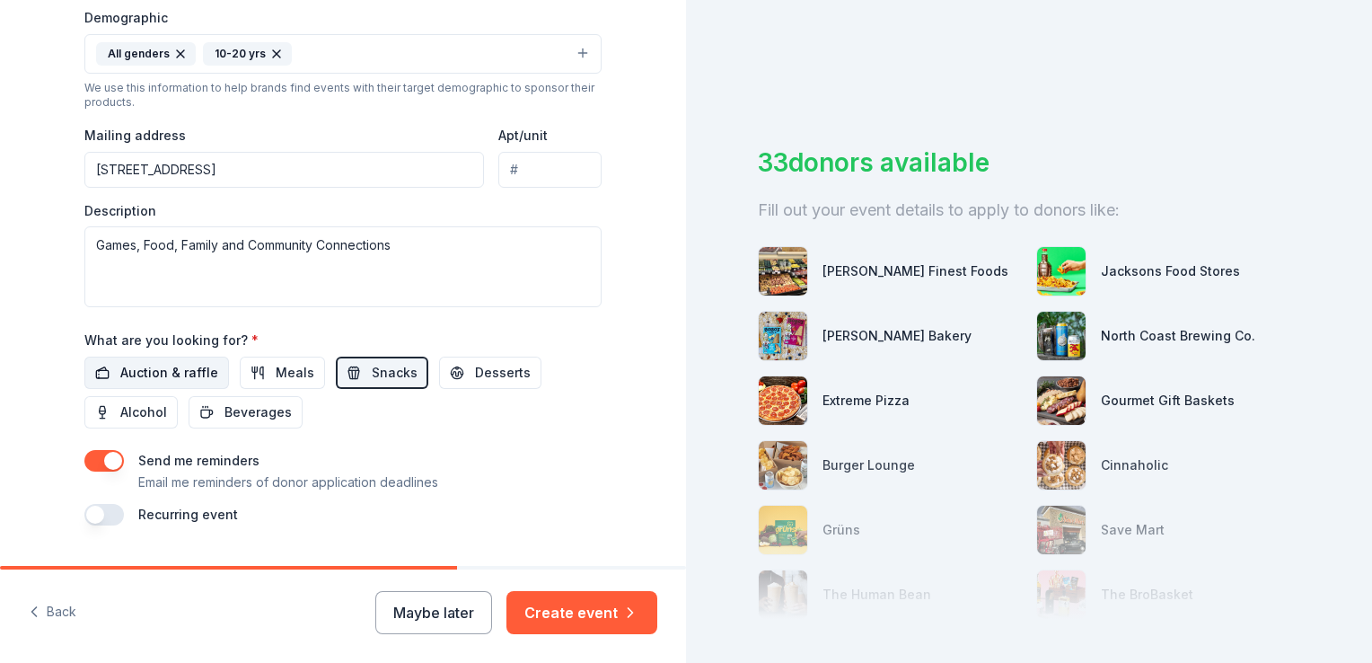
click at [181, 366] on span "Auction & raffle" at bounding box center [169, 373] width 98 height 22
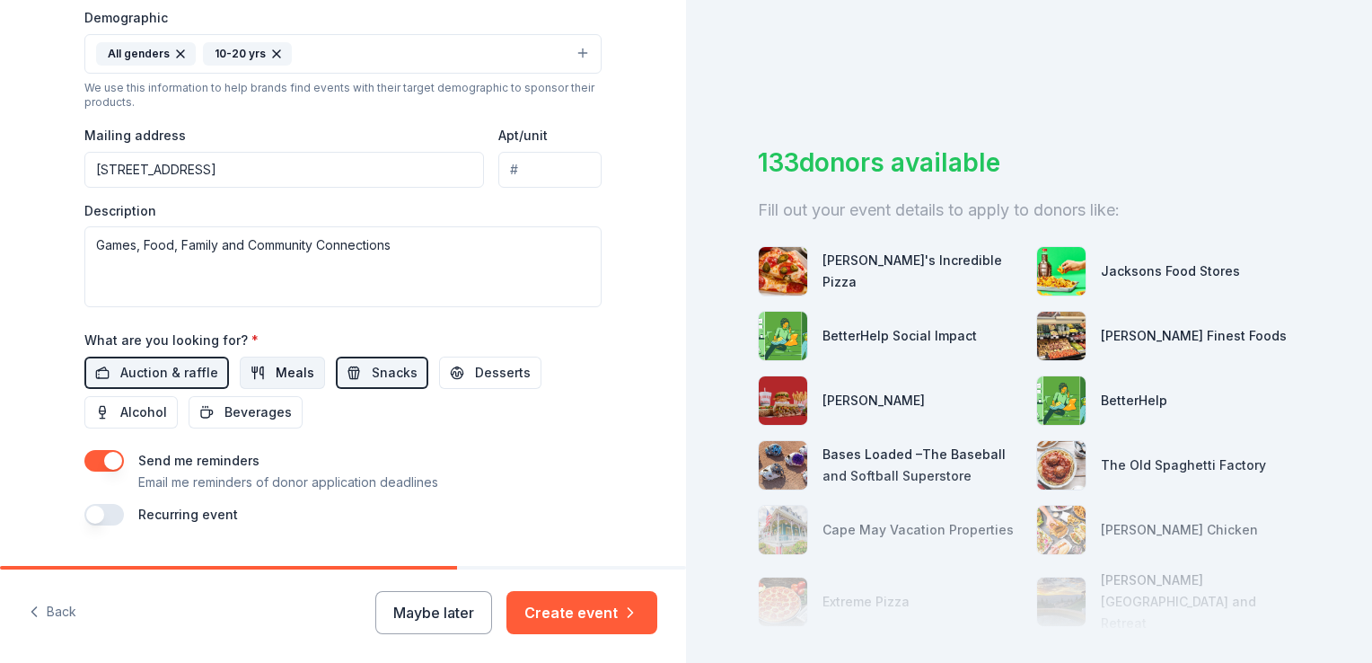
click at [258, 364] on button "Meals" at bounding box center [282, 373] width 85 height 32
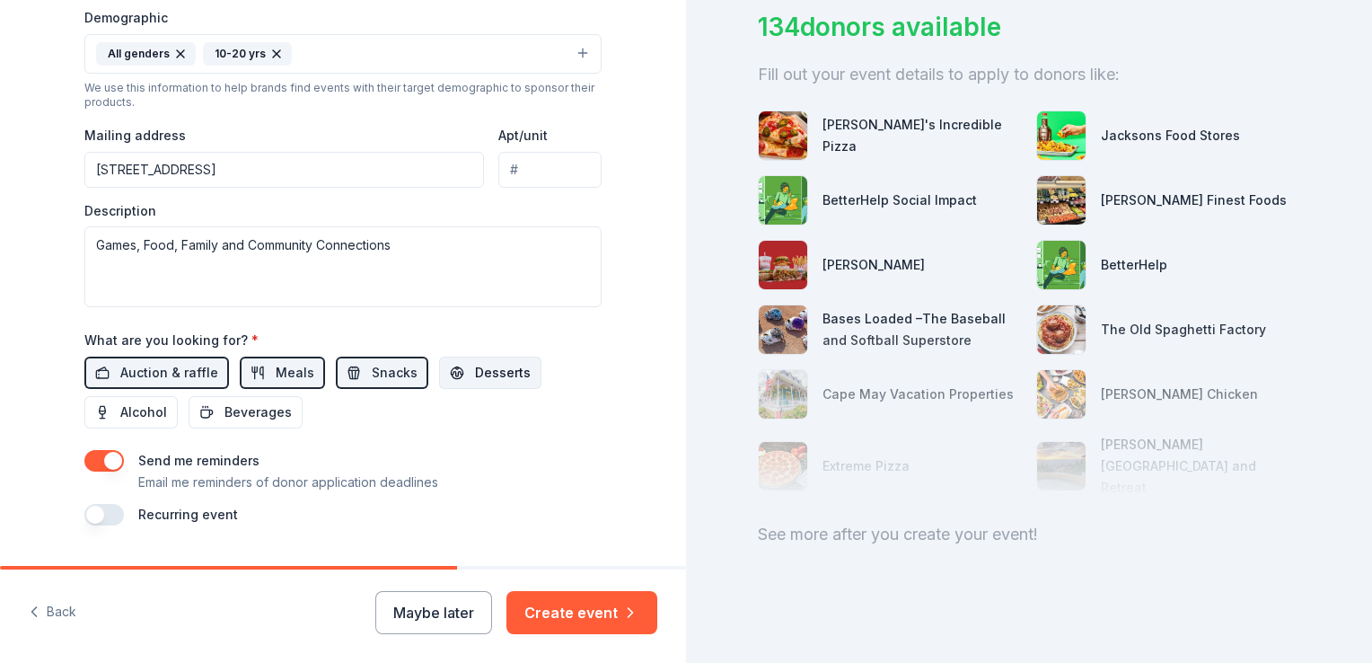
click at [449, 370] on button "Desserts" at bounding box center [490, 373] width 102 height 32
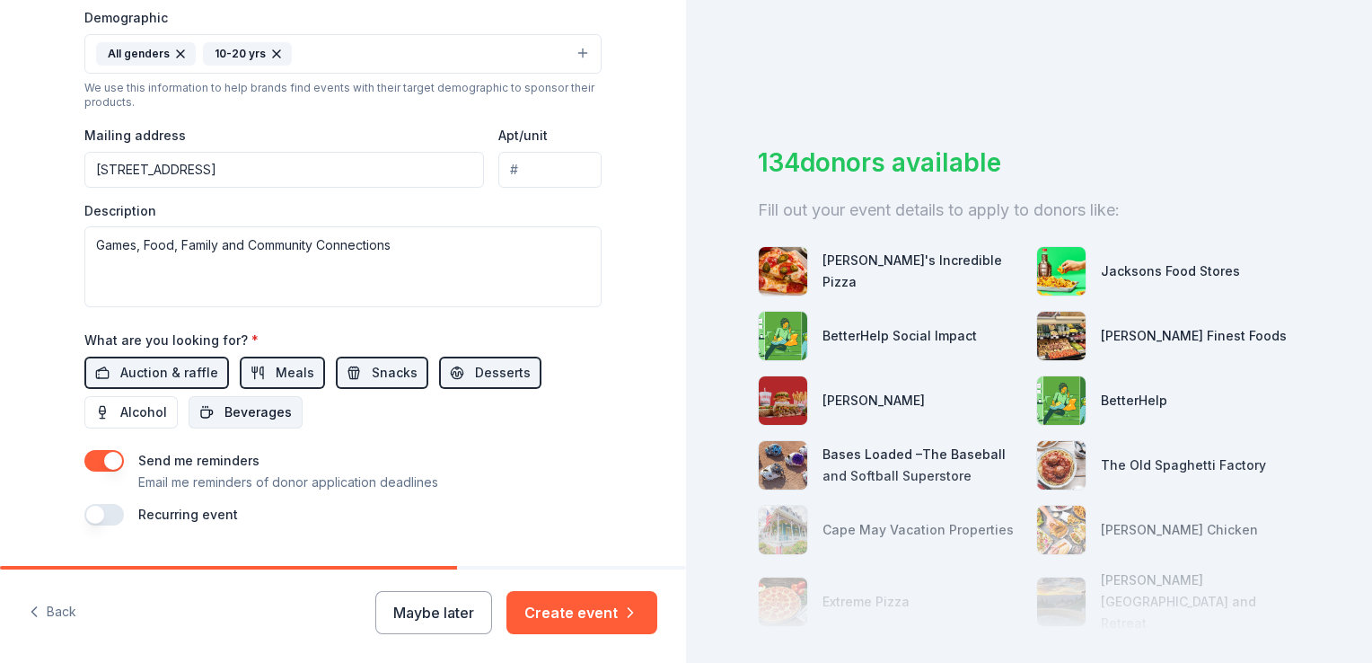
click at [257, 403] on span "Beverages" at bounding box center [258, 412] width 67 height 22
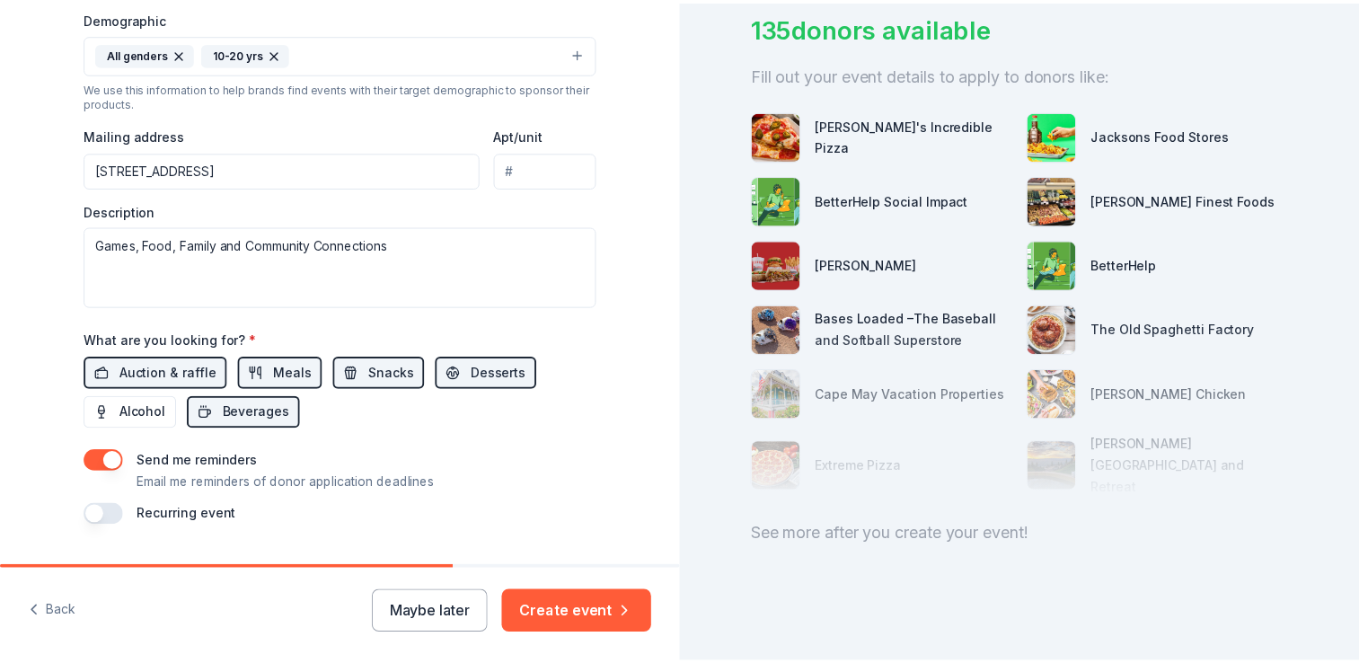
scroll to position [632, 0]
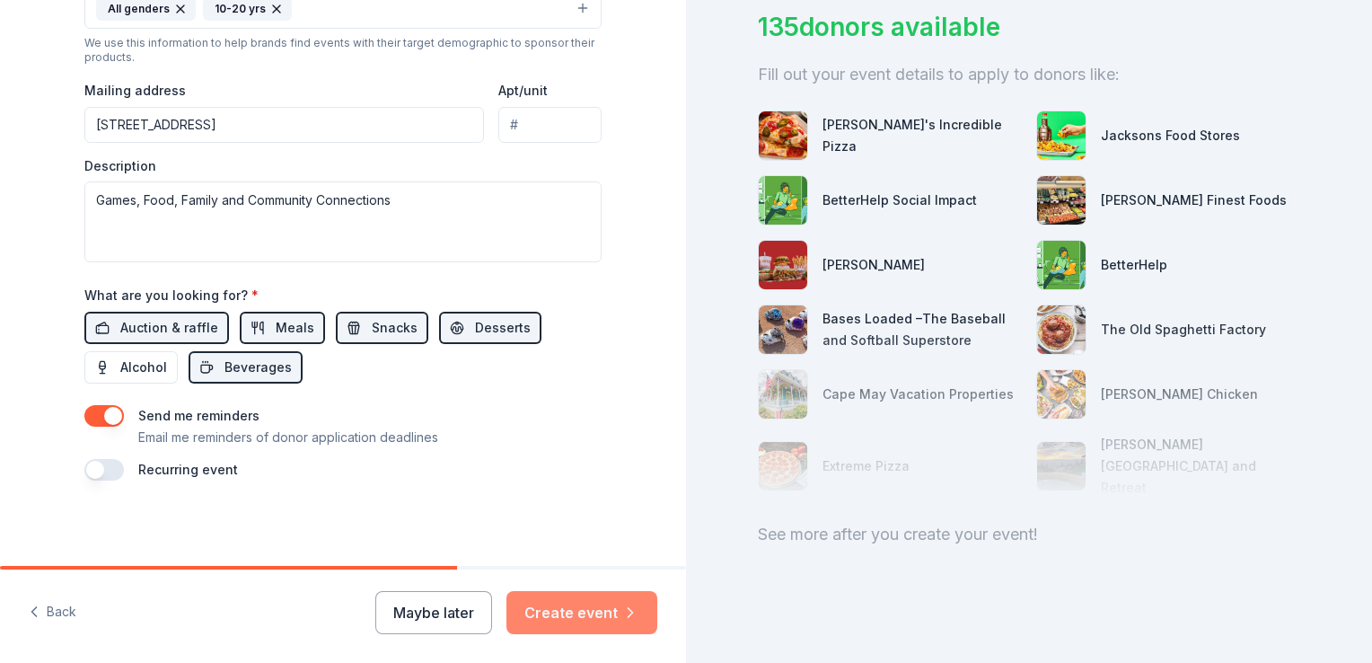
click at [572, 622] on button "Create event" at bounding box center [582, 612] width 151 height 43
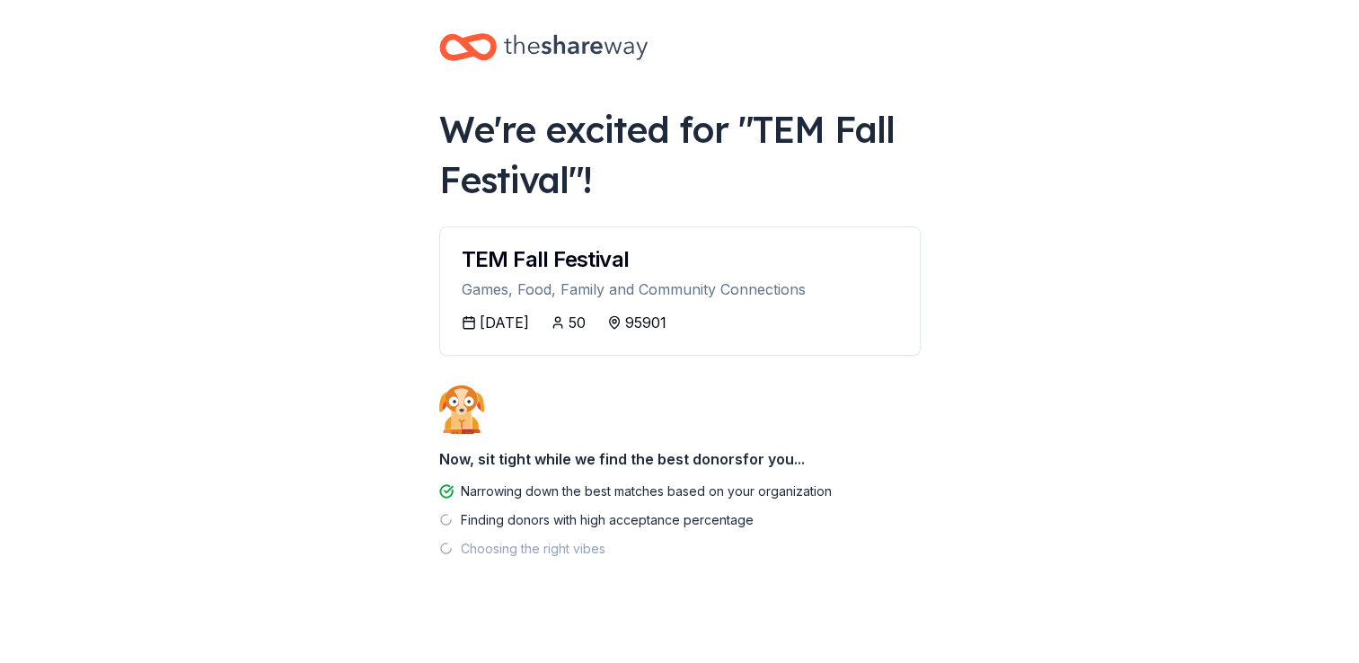
scroll to position [24, 0]
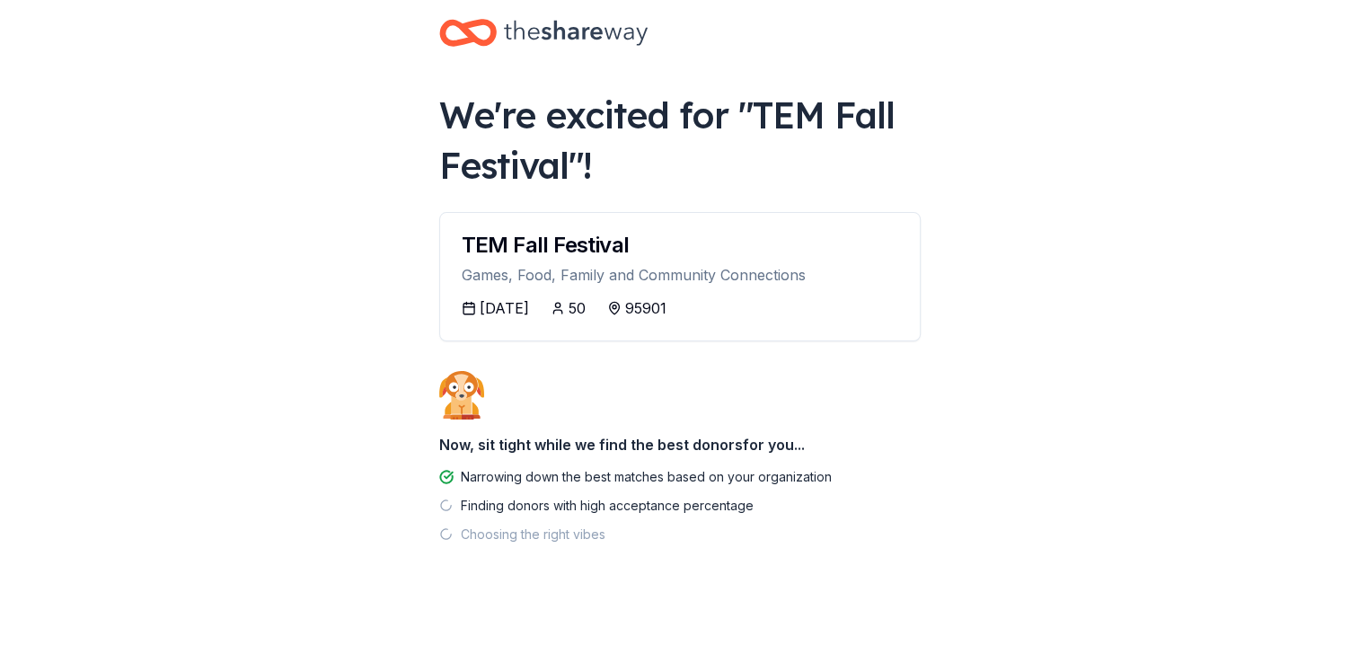
click at [582, 498] on div "Finding donors with high acceptance percentage" at bounding box center [607, 506] width 293 height 22
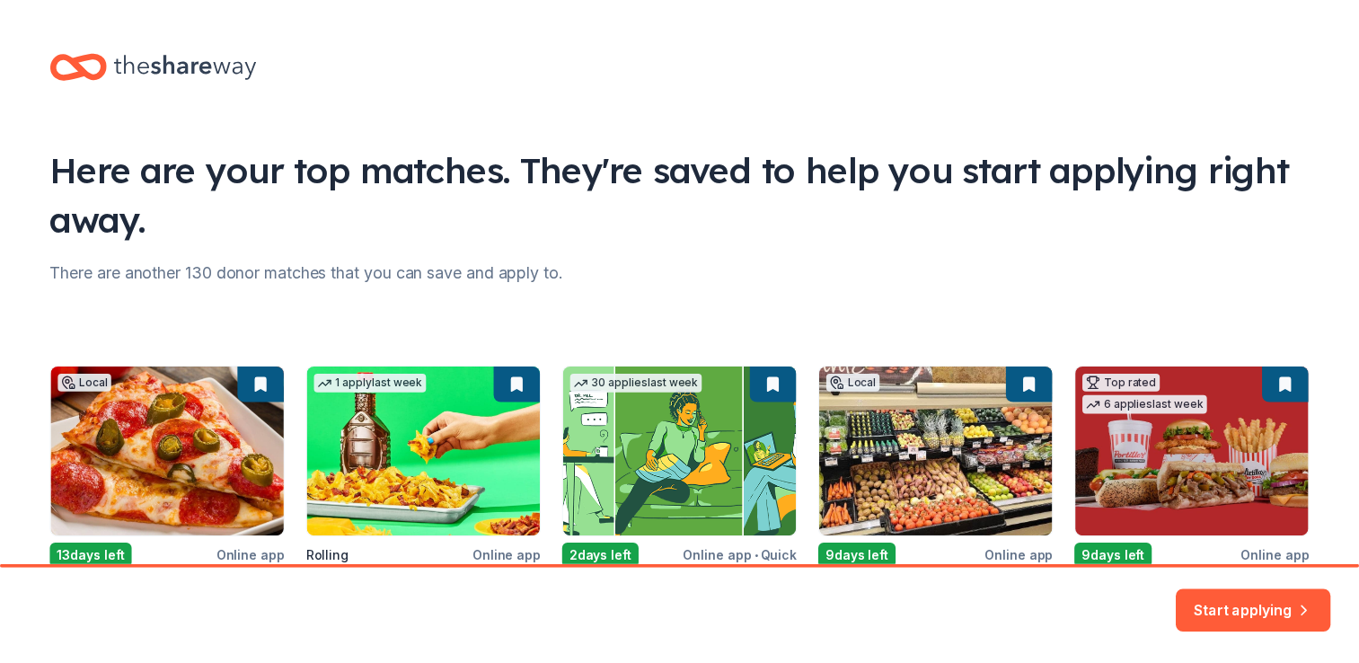
scroll to position [189, 0]
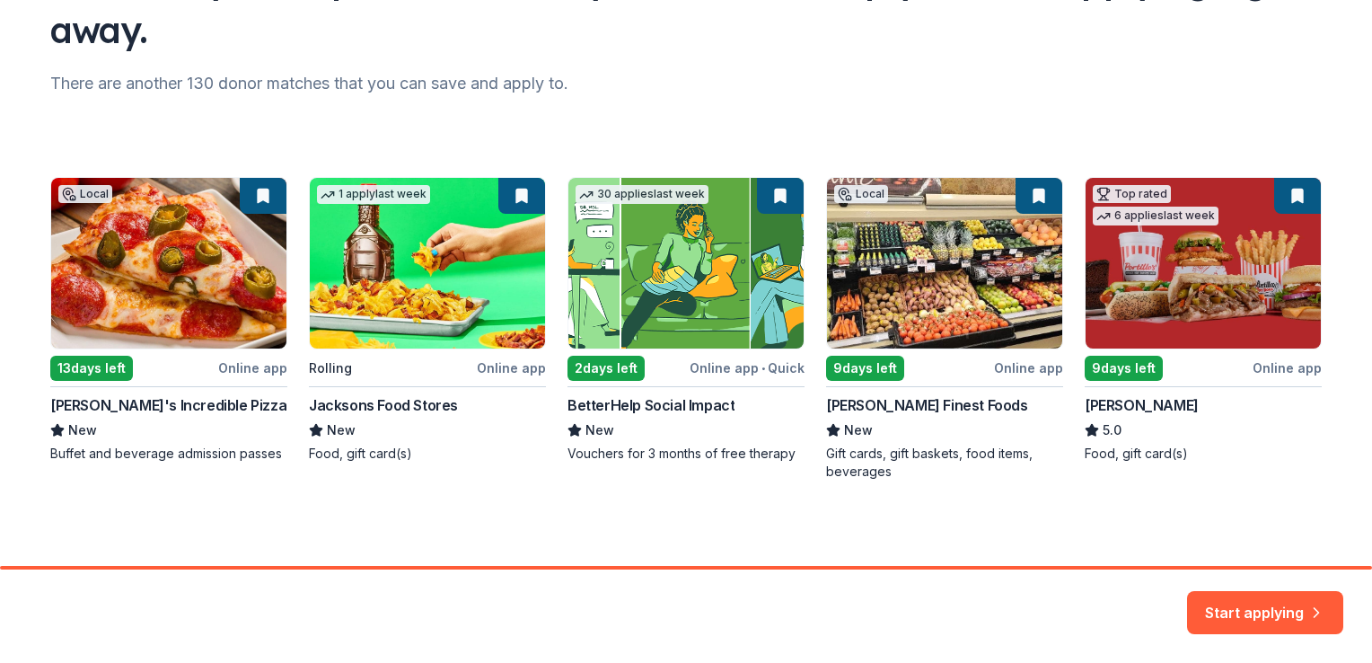
click at [83, 189] on div "Local 13 days left Online app John's Incredible Pizza New Buffet and beverage a…" at bounding box center [686, 329] width 1272 height 304
click at [868, 190] on div "Local 13 days left Online app John's Incredible Pizza New Buffet and beverage a…" at bounding box center [686, 329] width 1272 height 304
click at [1280, 615] on button "Start applying" at bounding box center [1265, 602] width 156 height 43
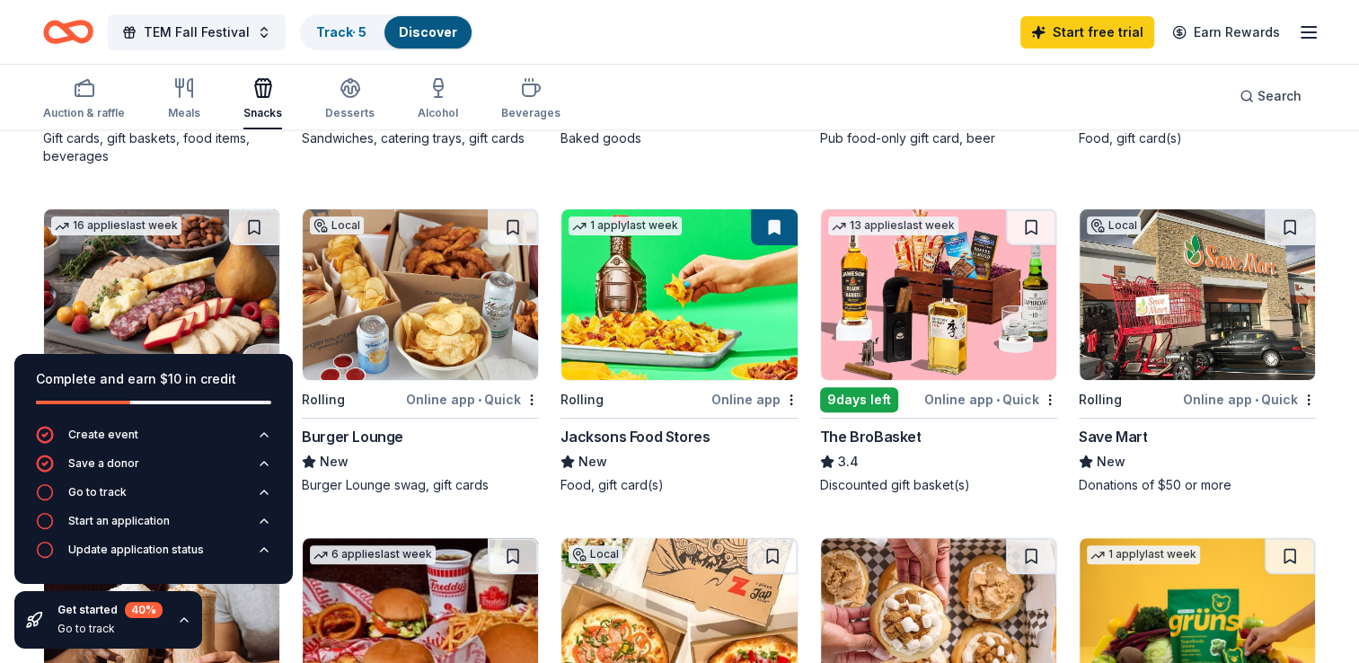
scroll to position [470, 0]
click at [1157, 341] on img at bounding box center [1196, 293] width 235 height 171
click at [544, 515] on div "Local 9 days left Online app Jensen’s Finest Foods New Gift cards, gift baskets…" at bounding box center [679, 524] width 1273 height 1326
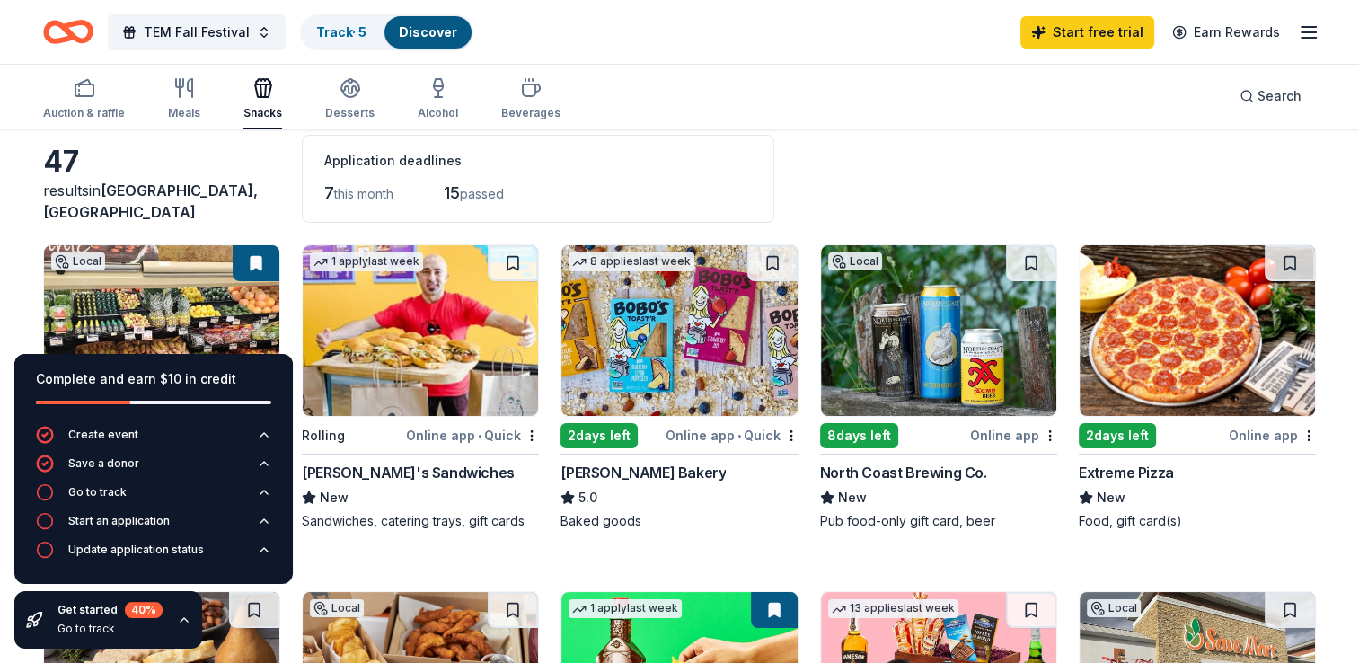
scroll to position [0, 0]
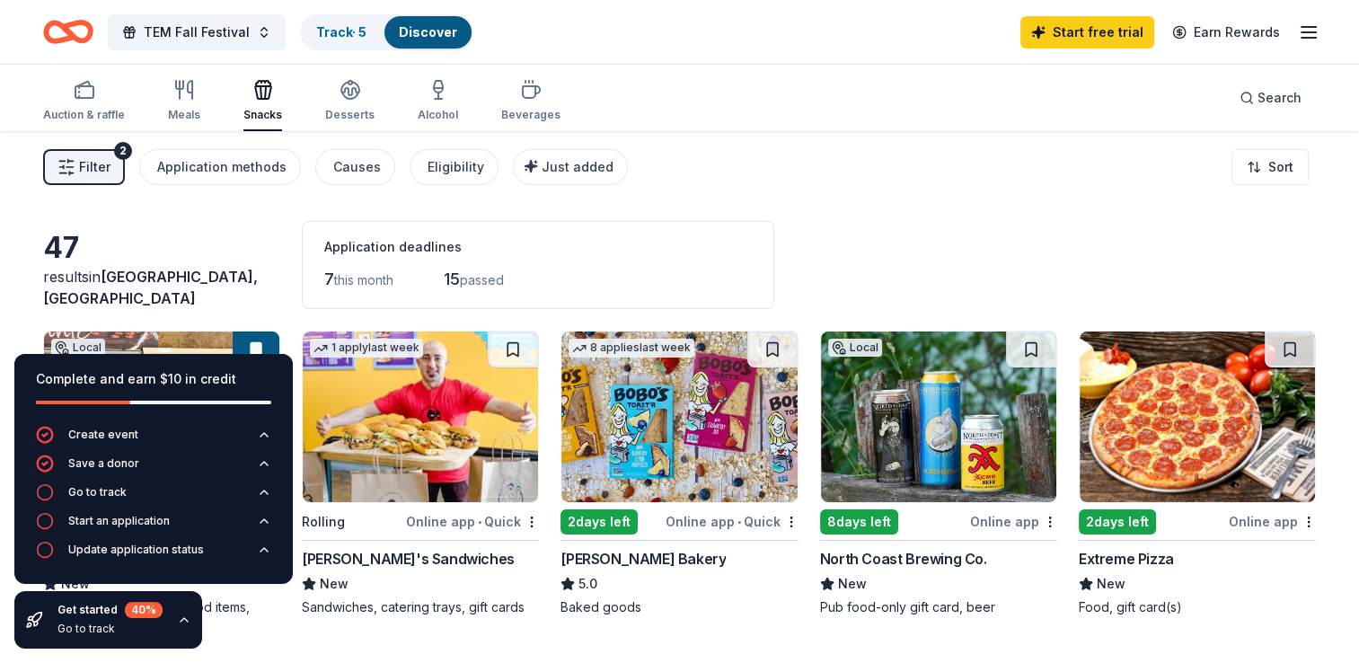
click at [471, 281] on span "passed" at bounding box center [482, 279] width 44 height 15
click at [230, 163] on div "Application methods" at bounding box center [221, 167] width 129 height 22
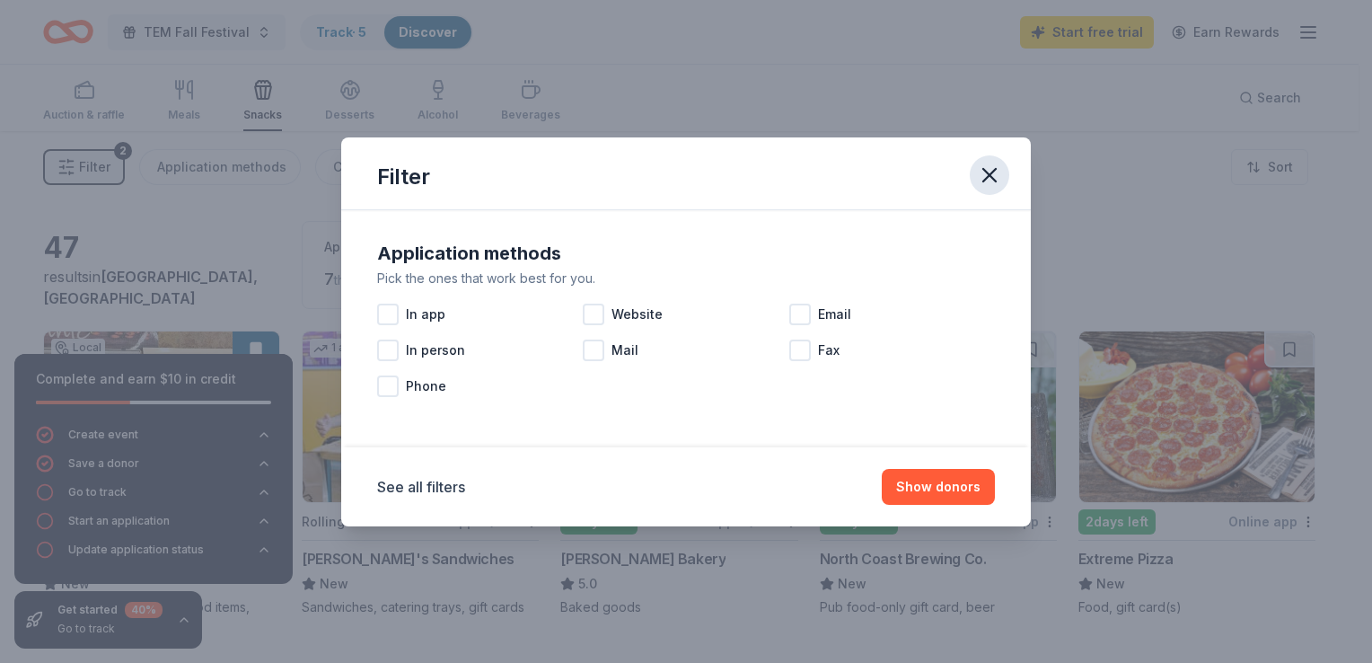
click at [983, 184] on icon "button" at bounding box center [989, 175] width 25 height 25
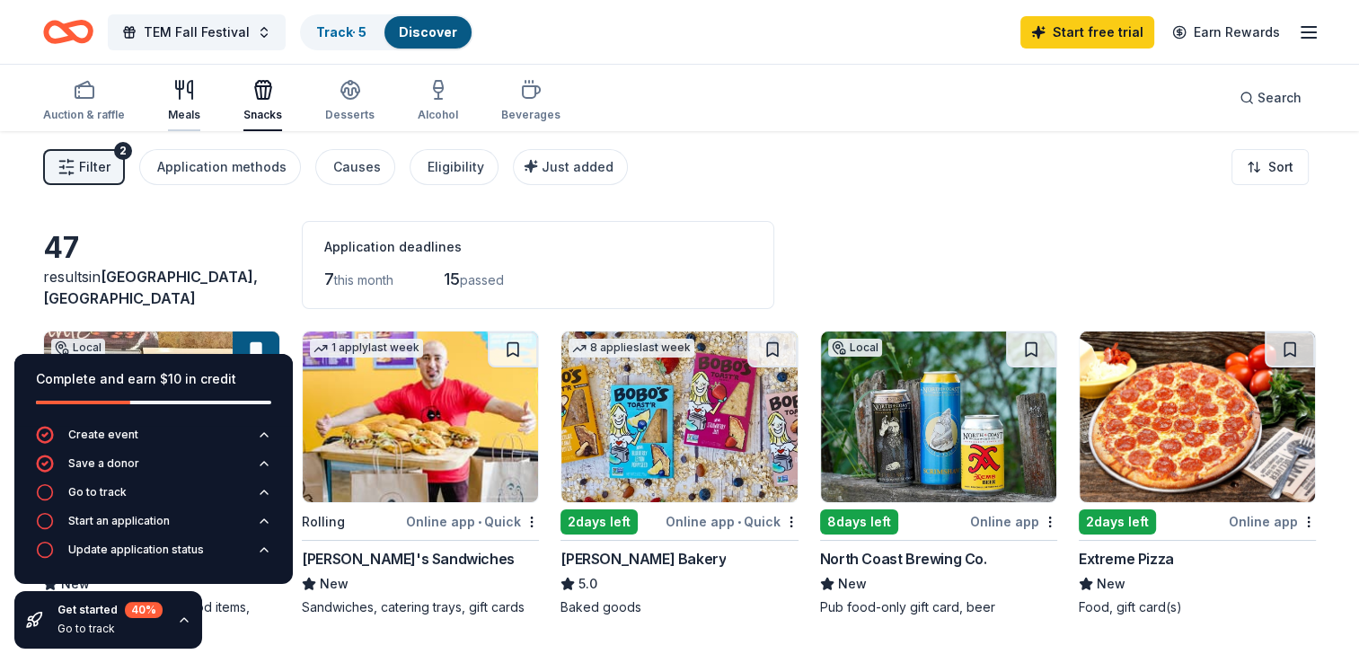
click at [191, 106] on div "Meals" at bounding box center [184, 100] width 32 height 43
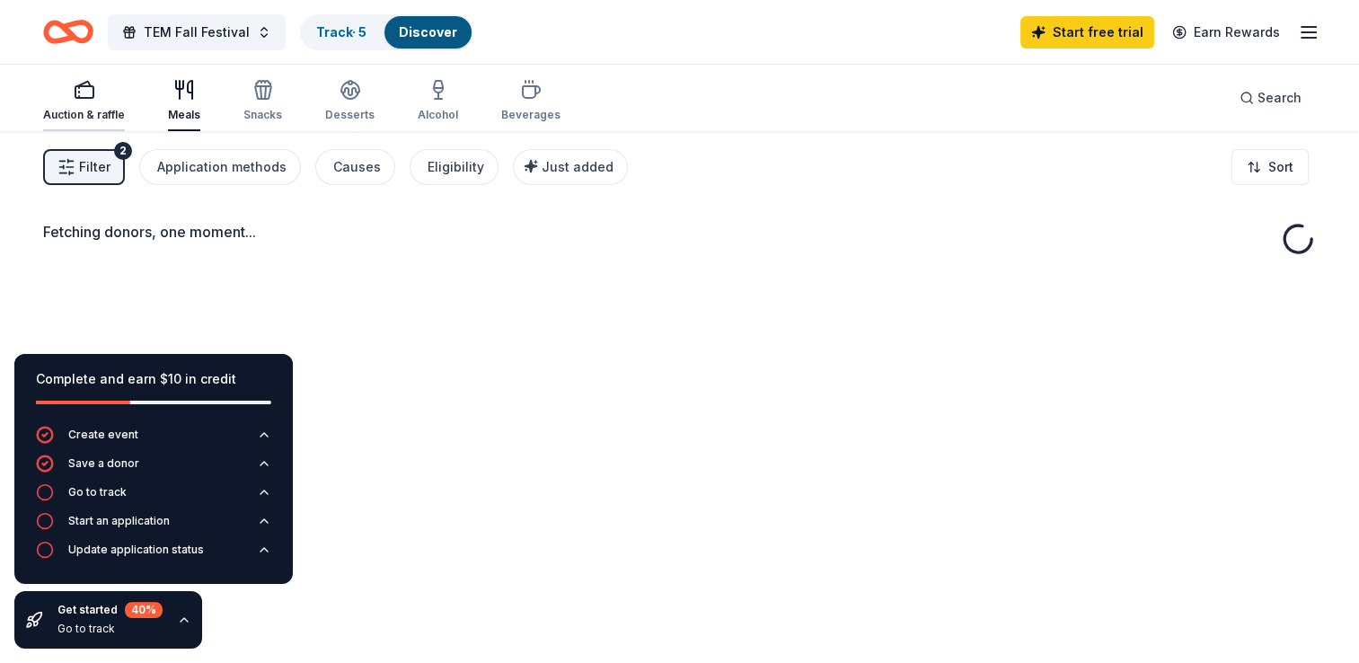
click at [86, 112] on div "Auction & raffle" at bounding box center [84, 115] width 82 height 14
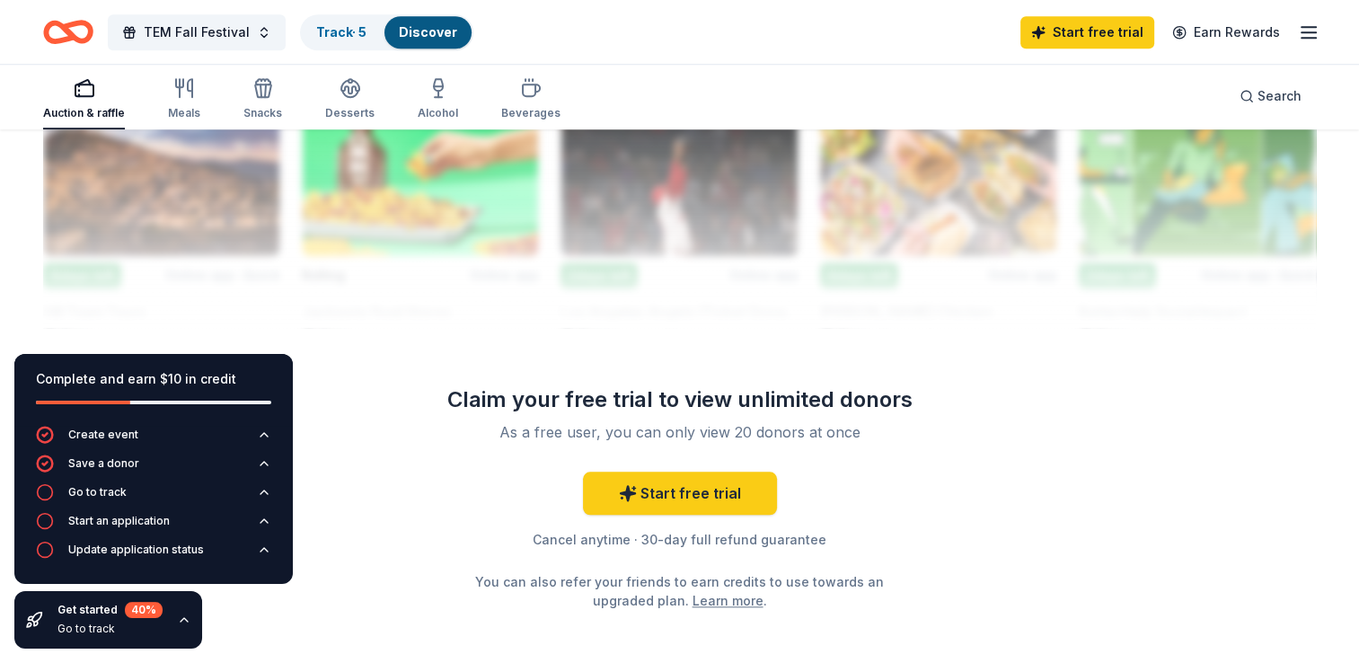
scroll to position [1678, 0]
click at [184, 621] on icon "button" at bounding box center [184, 620] width 7 height 4
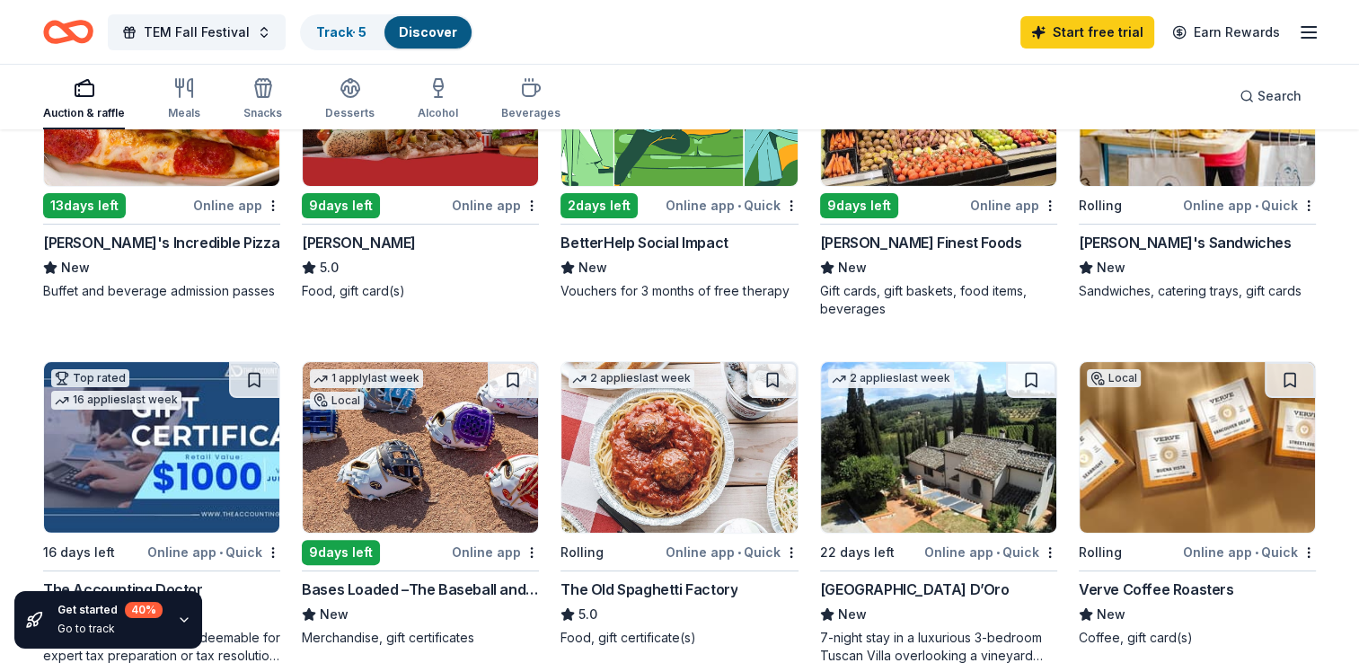
scroll to position [0, 0]
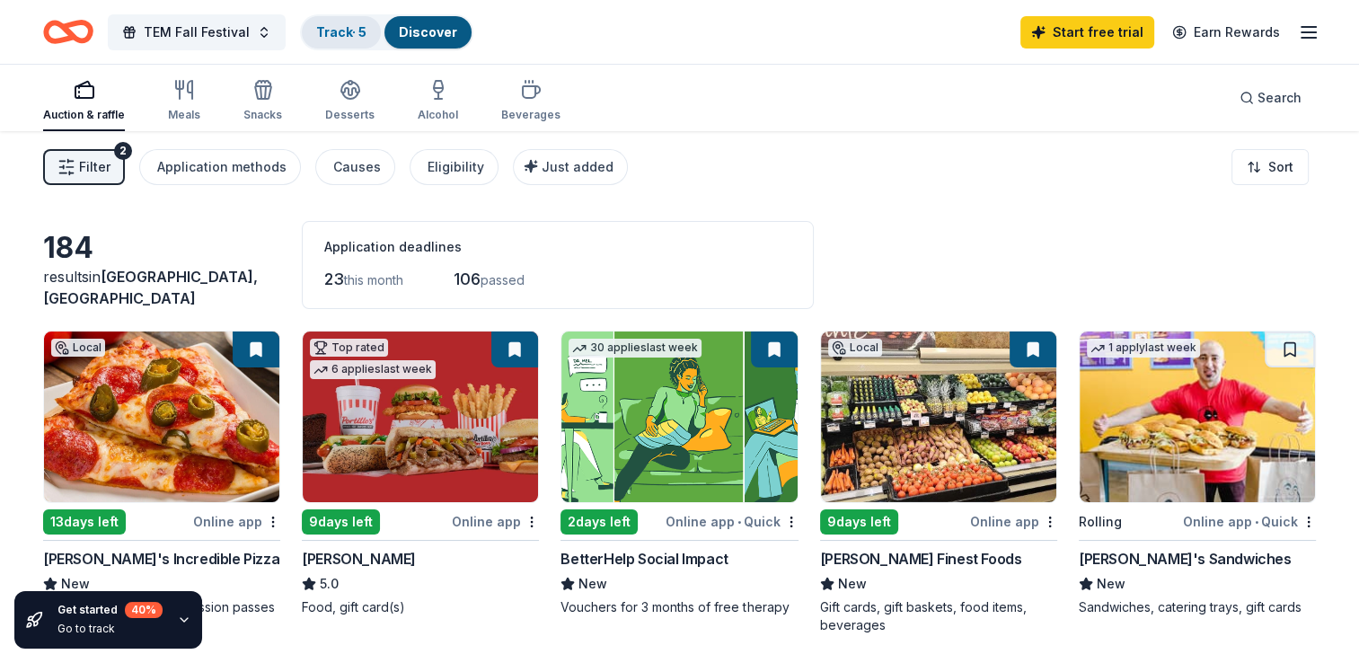
click at [344, 31] on link "Track · 5" at bounding box center [341, 31] width 50 height 15
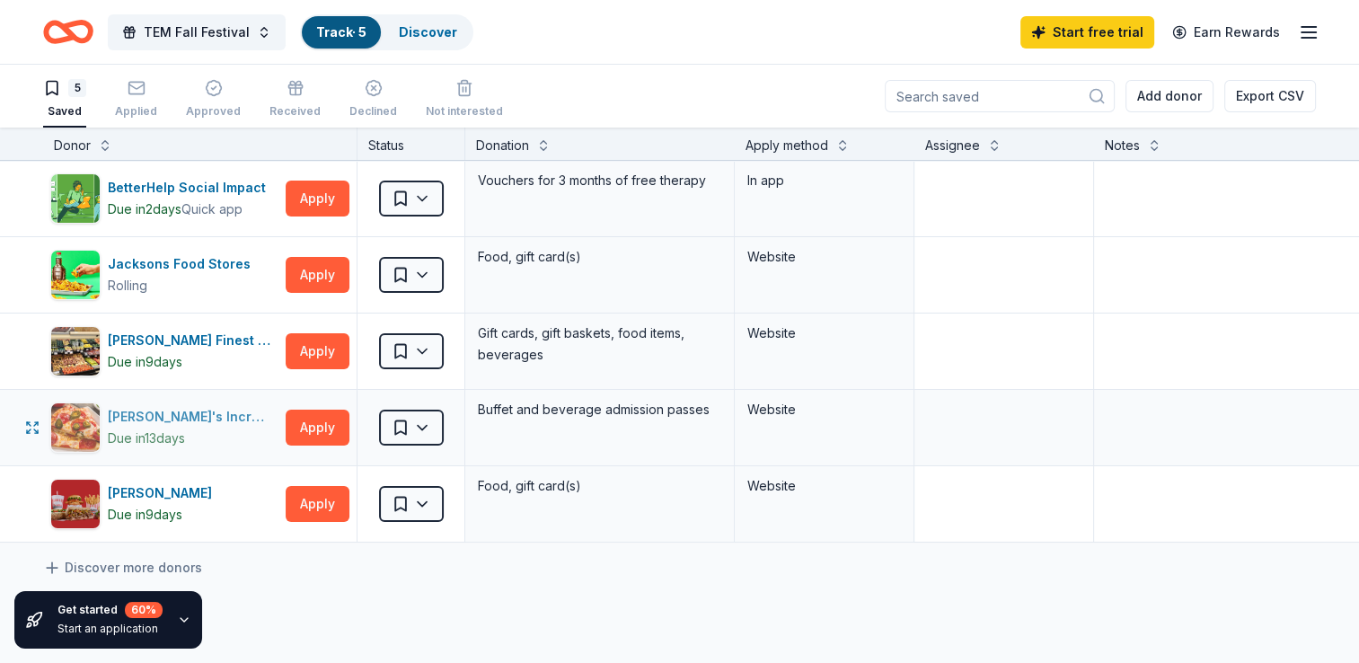
click at [216, 418] on div "[PERSON_NAME]'s Incredible Pizza" at bounding box center [193, 417] width 171 height 22
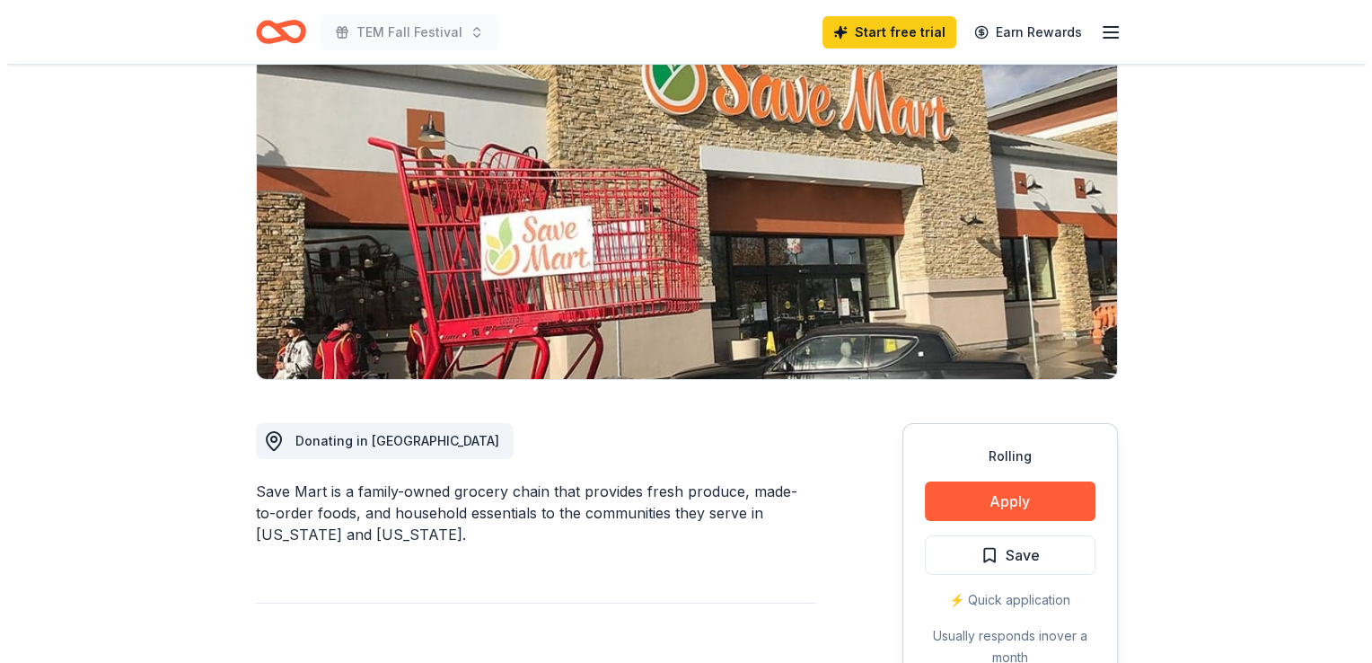
scroll to position [145, 0]
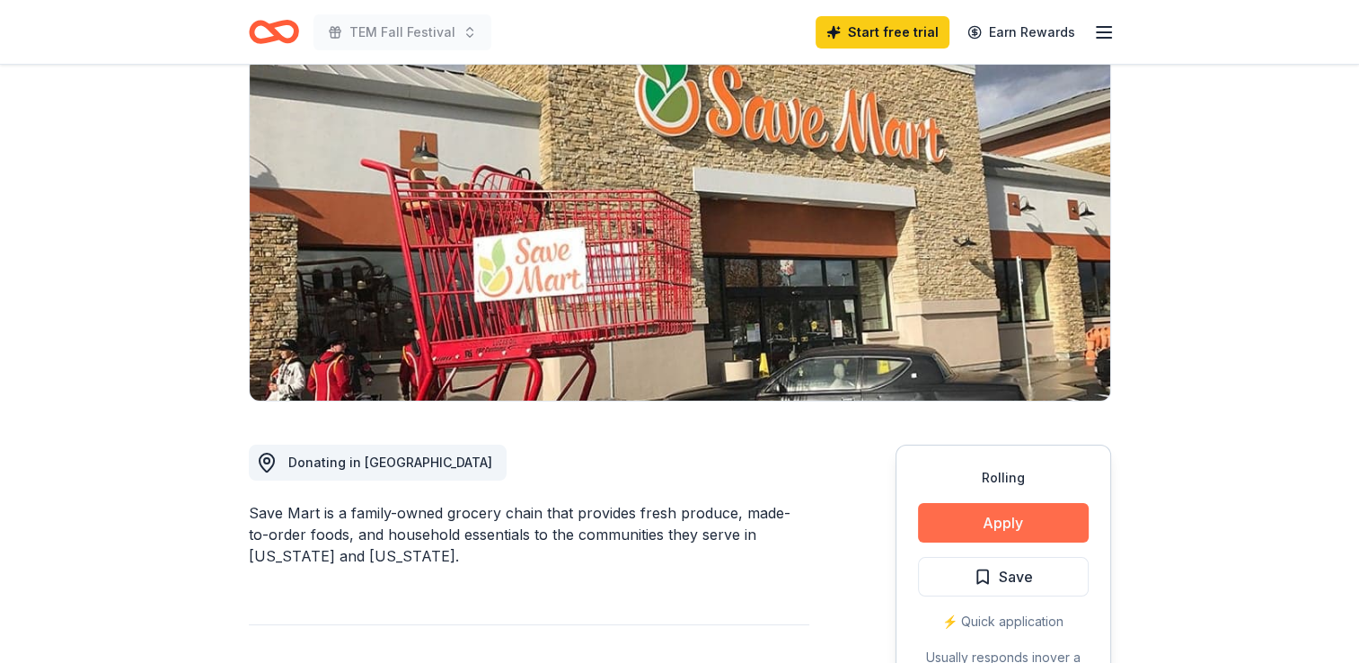
click at [948, 524] on button "Apply" at bounding box center [1003, 523] width 171 height 40
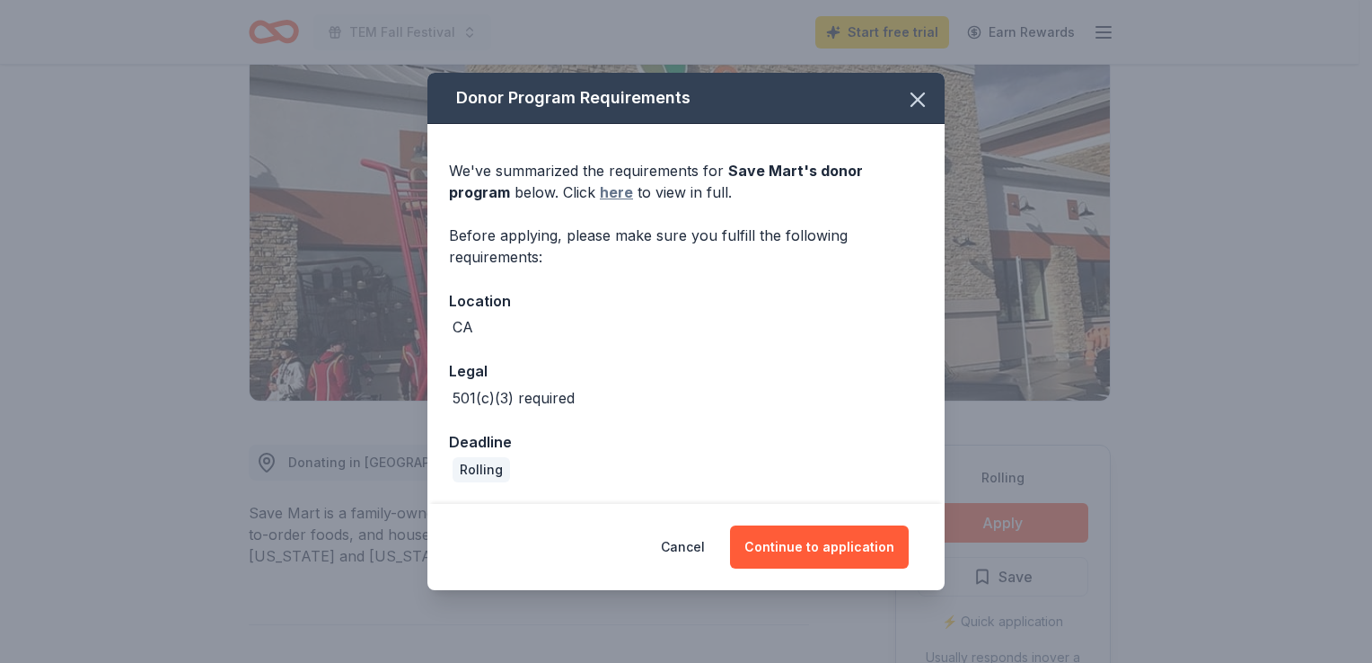
click at [600, 191] on link "here" at bounding box center [616, 192] width 33 height 22
click at [819, 550] on button "Continue to application" at bounding box center [819, 546] width 179 height 43
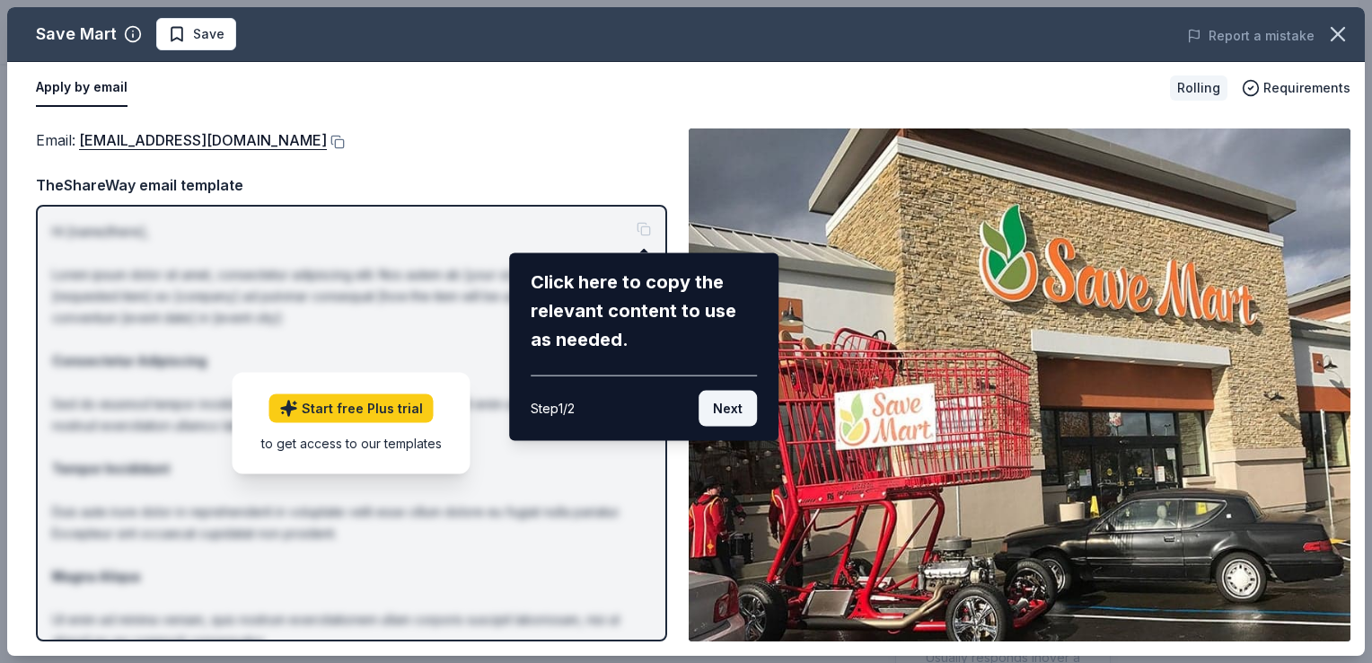
click at [718, 404] on button "Next" at bounding box center [728, 409] width 58 height 36
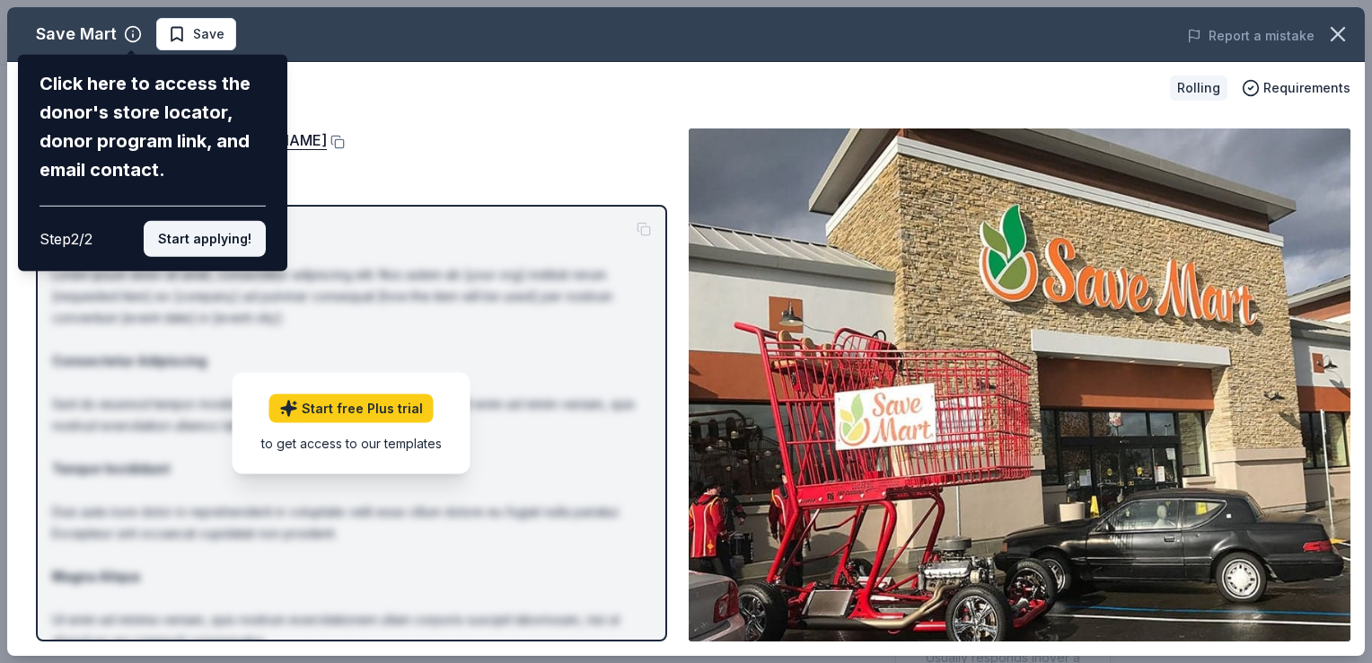
click at [206, 236] on button "Start applying!" at bounding box center [205, 239] width 122 height 36
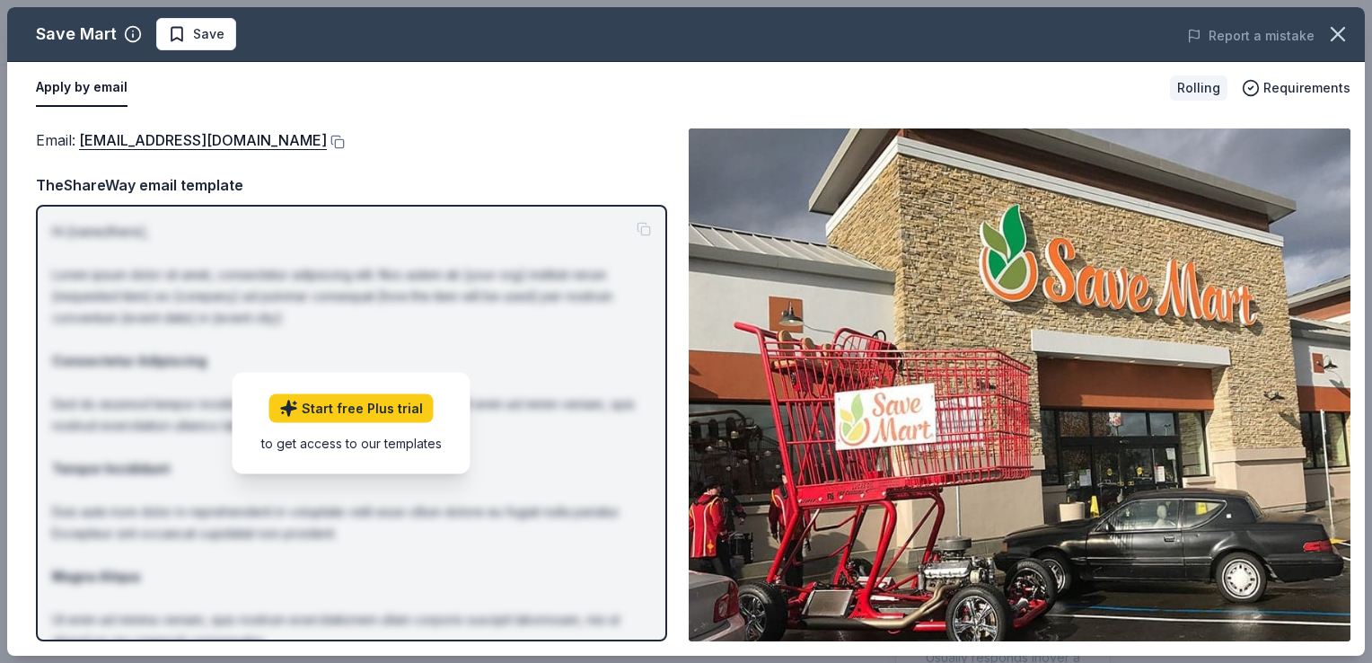
click at [80, 83] on button "Apply by email" at bounding box center [82, 88] width 92 height 38
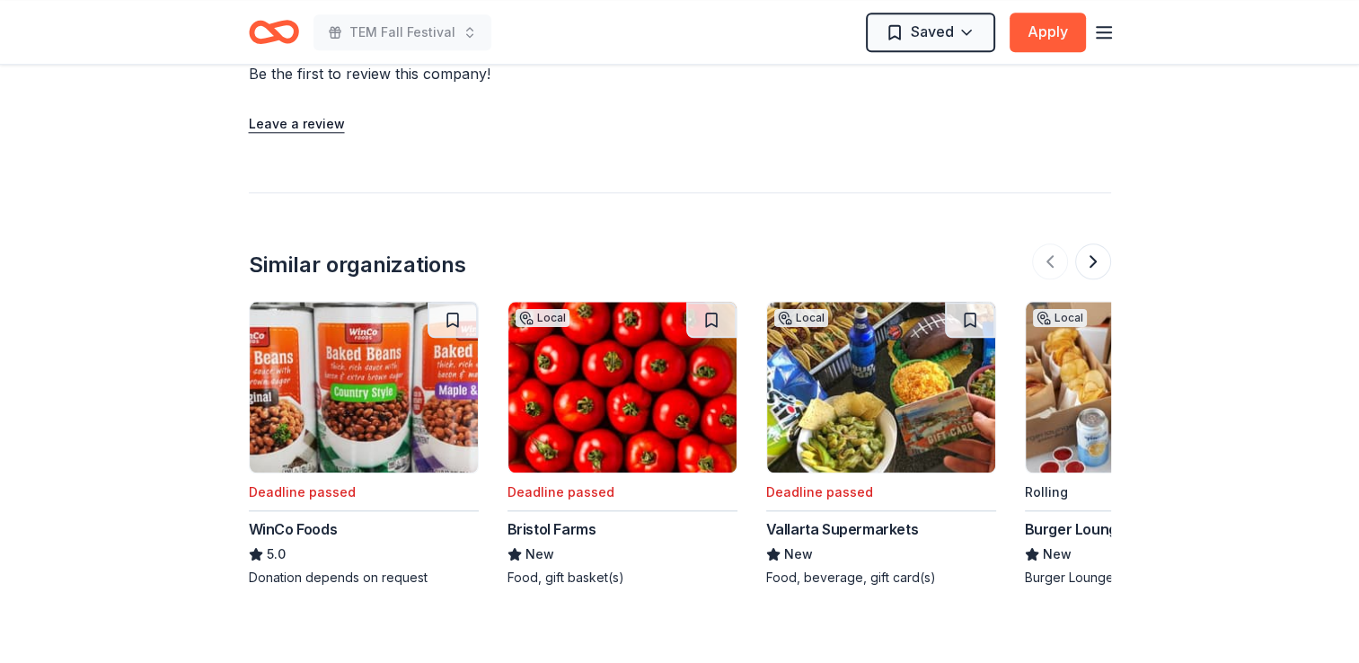
scroll to position [1793, 0]
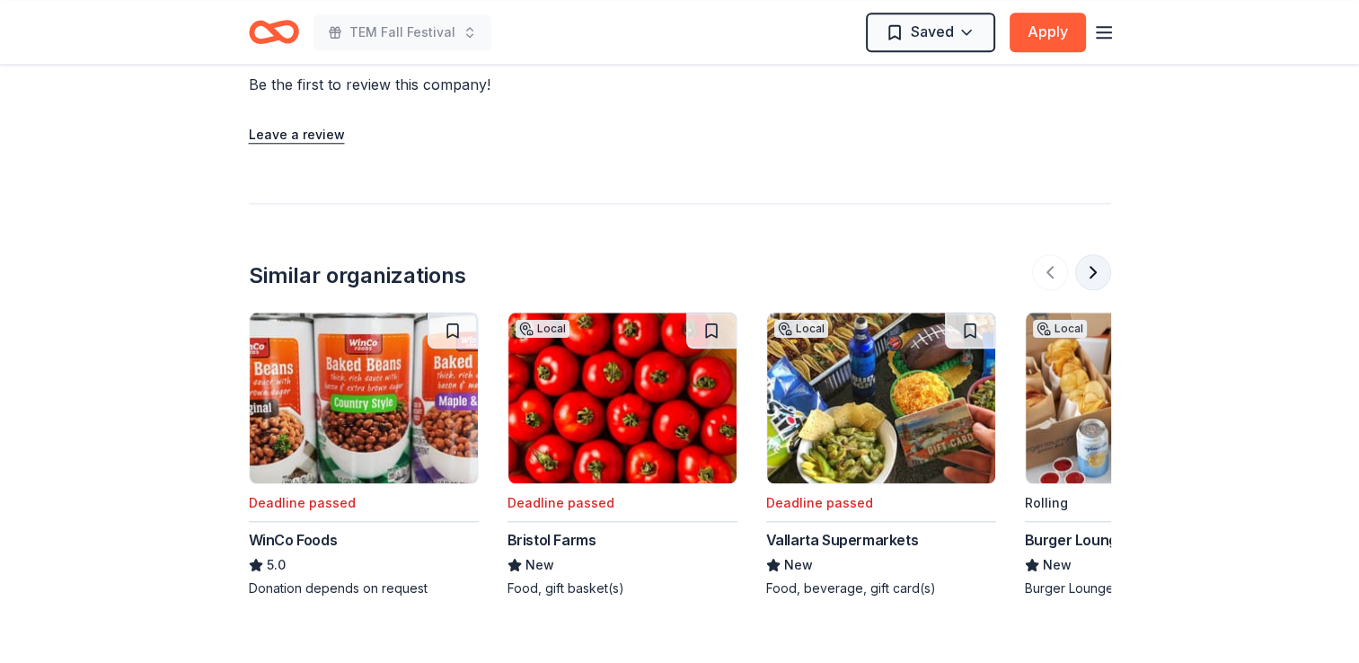
click at [1088, 274] on button at bounding box center [1093, 272] width 36 height 36
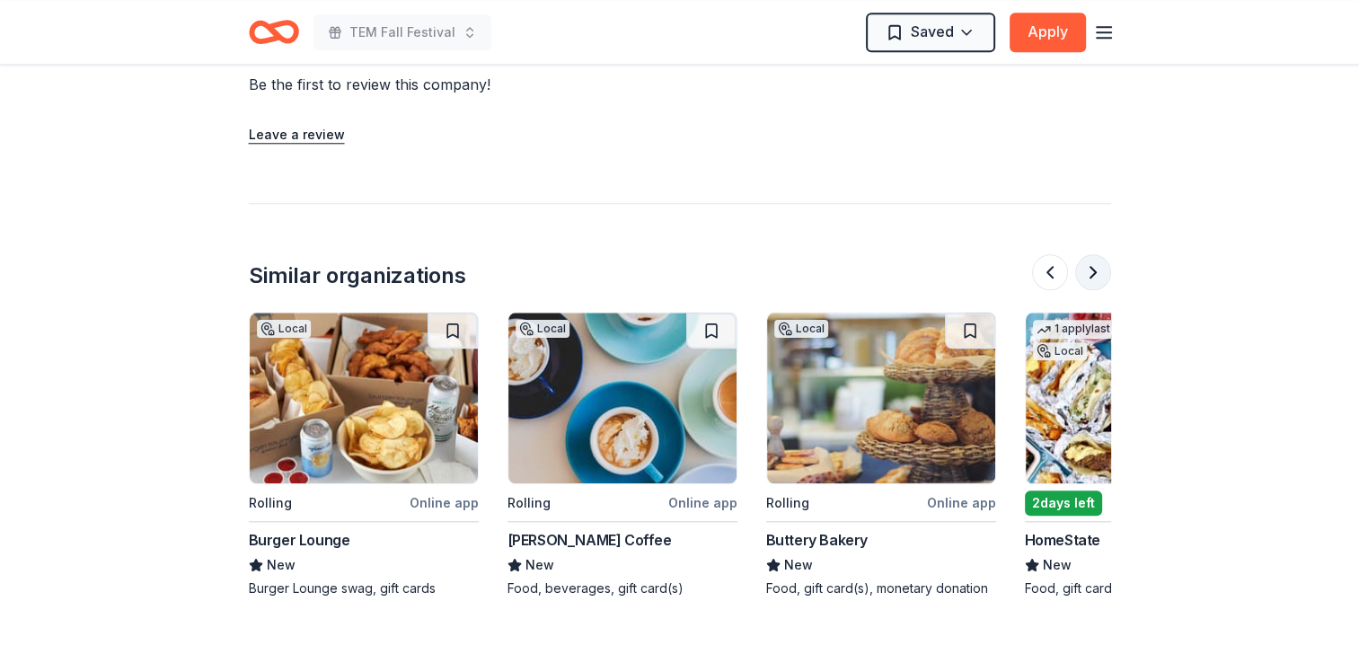
click at [1088, 274] on button at bounding box center [1093, 272] width 36 height 36
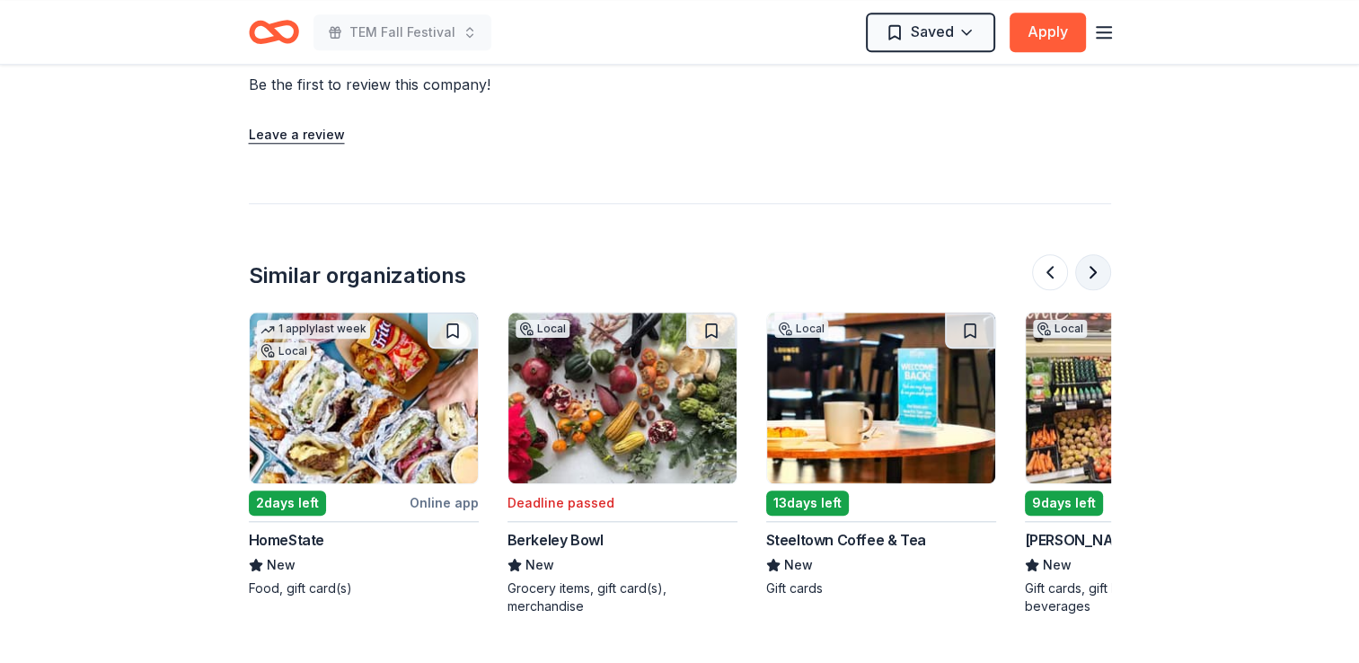
click at [1088, 274] on button at bounding box center [1093, 272] width 36 height 36
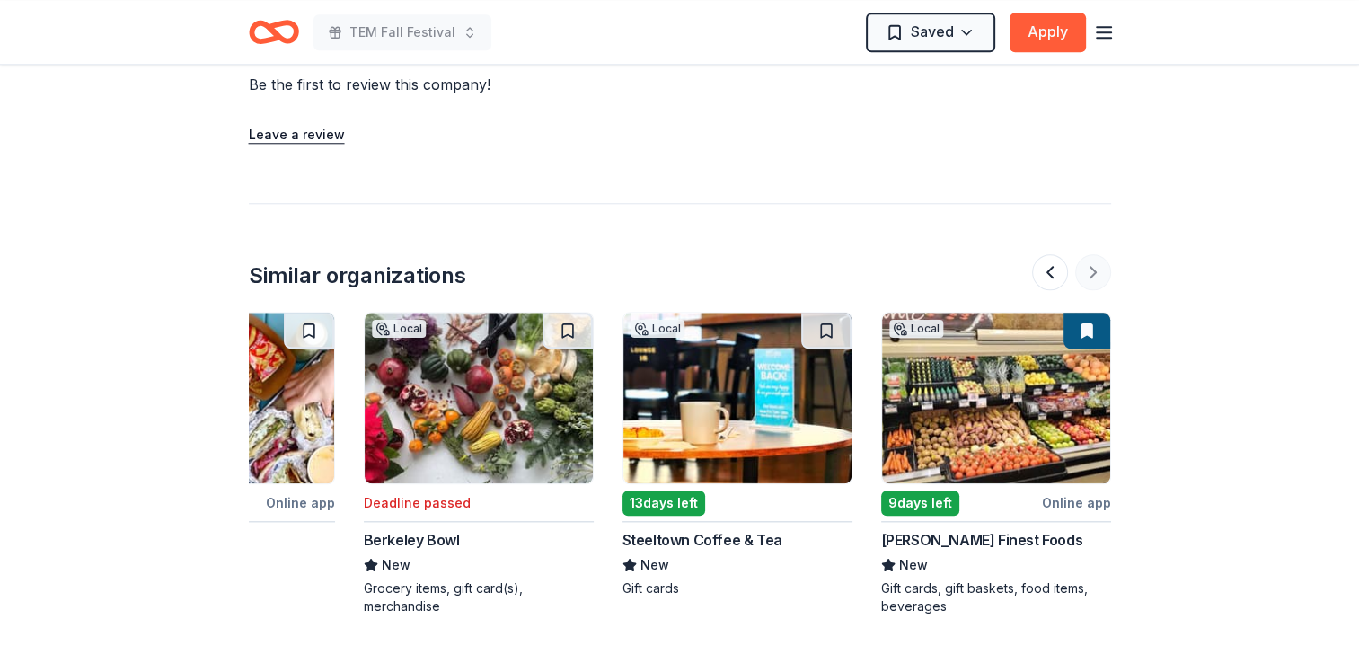
click at [1088, 274] on div at bounding box center [1071, 272] width 79 height 36
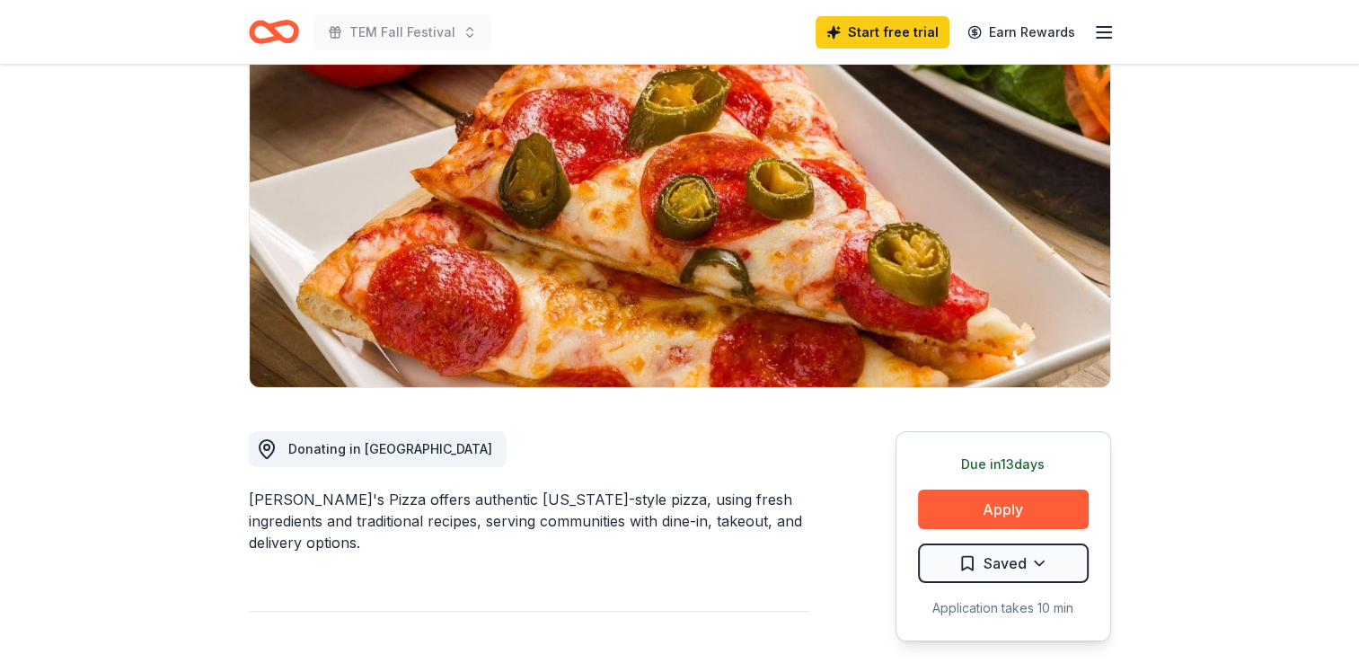
scroll to position [137, 0]
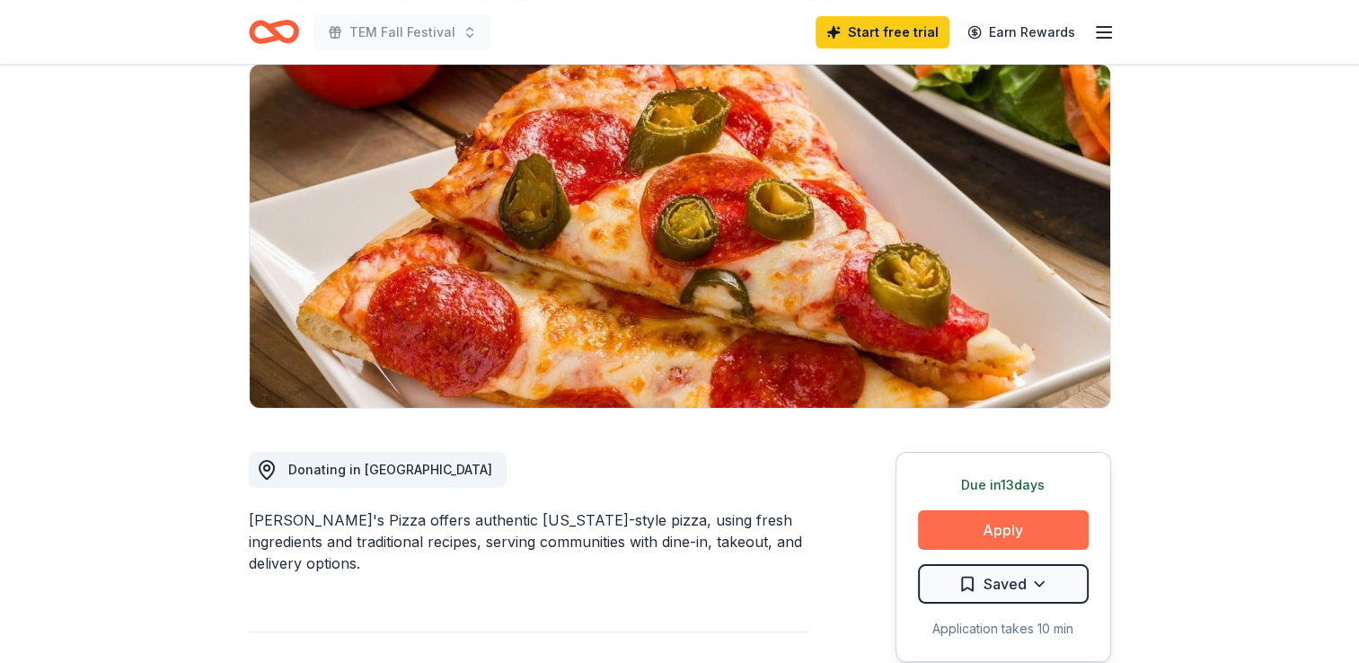
click at [976, 543] on button "Apply" at bounding box center [1003, 530] width 171 height 40
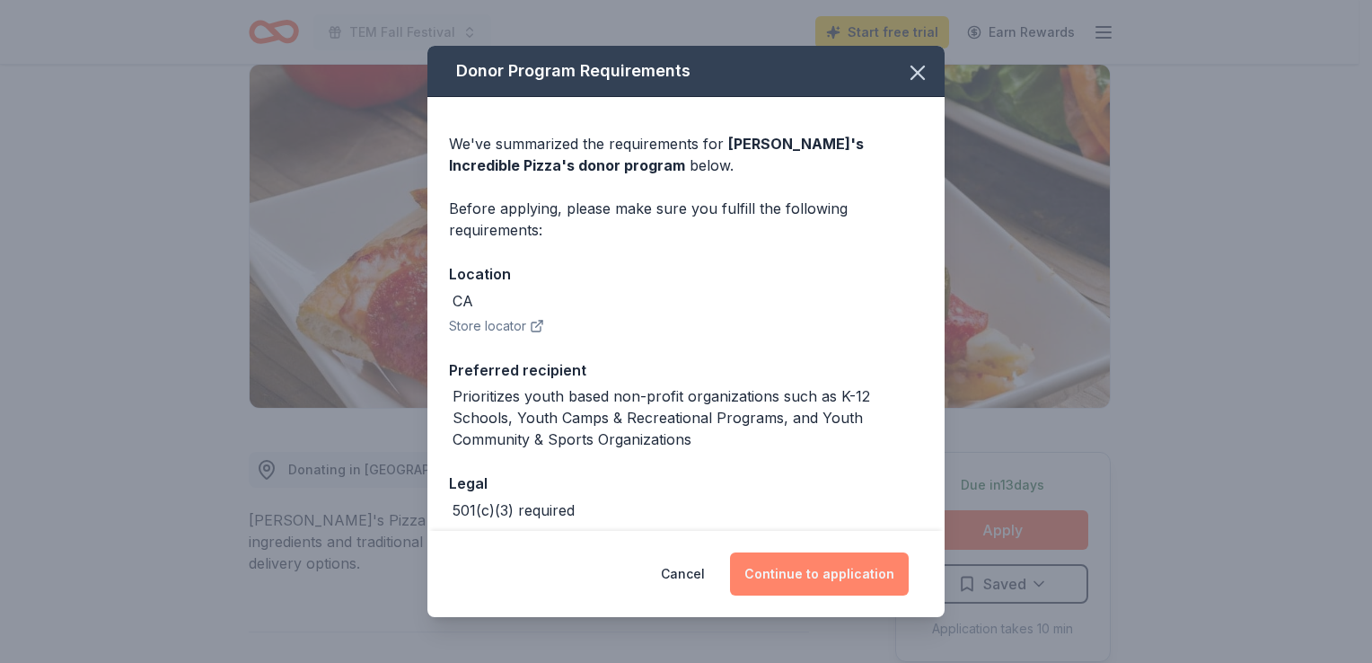
click at [823, 569] on button "Continue to application" at bounding box center [819, 573] width 179 height 43
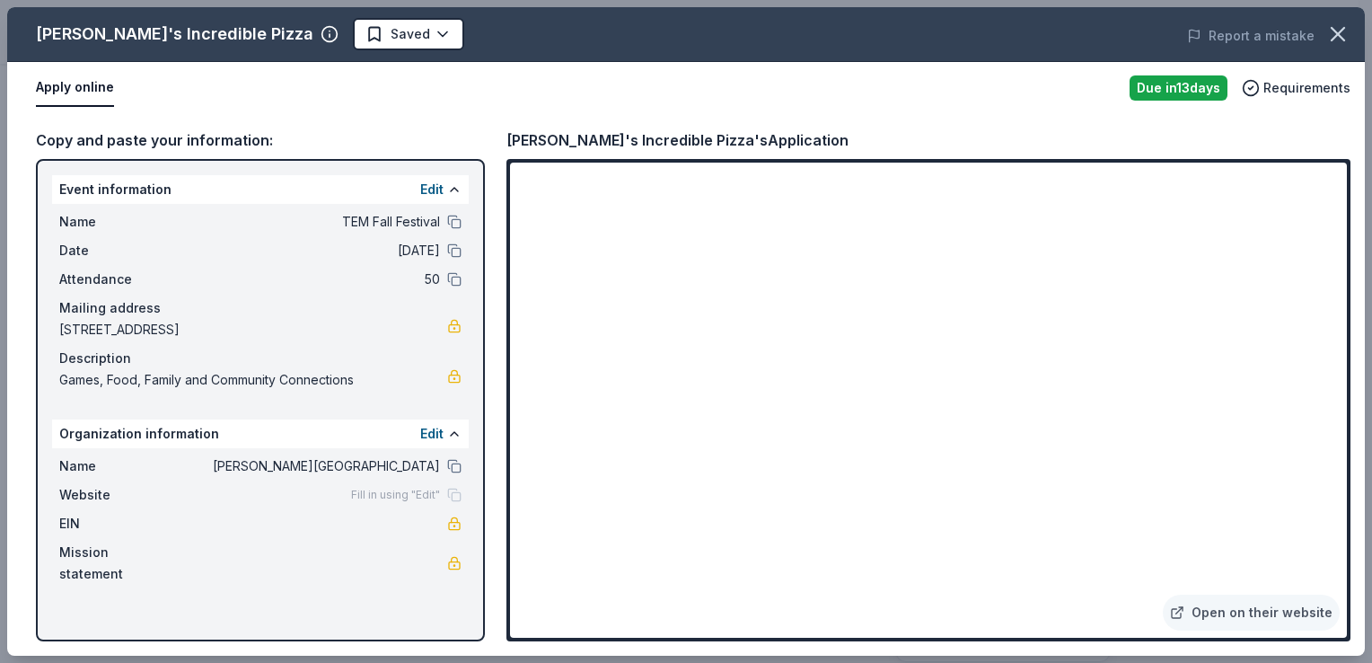
click at [859, 99] on div "Apply online" at bounding box center [575, 88] width 1079 height 38
click at [481, 124] on div "Copy and paste your information: Event information Edit Name TEM Fall Festival …" at bounding box center [686, 385] width 1358 height 542
click at [216, 125] on div "Copy and paste your information: Event information Edit Name TEM Fall Festival …" at bounding box center [686, 385] width 1358 height 542
click at [1342, 38] on icon "button" at bounding box center [1338, 34] width 13 height 13
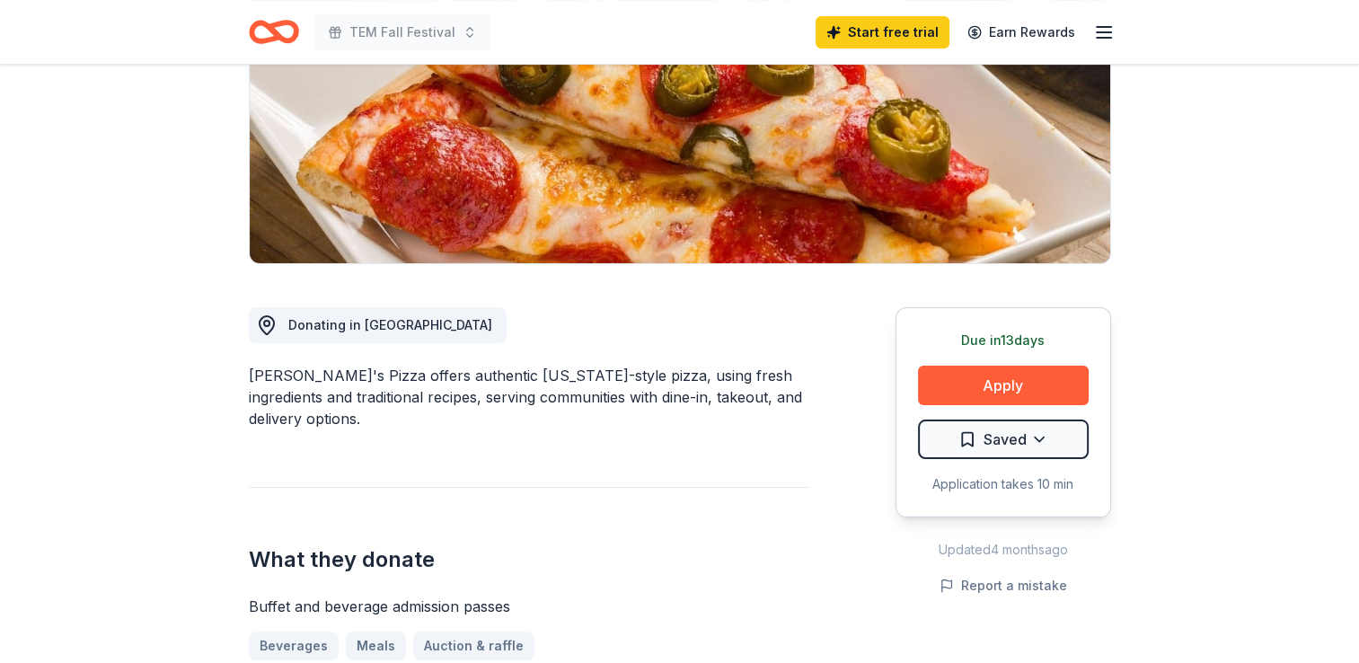
scroll to position [0, 0]
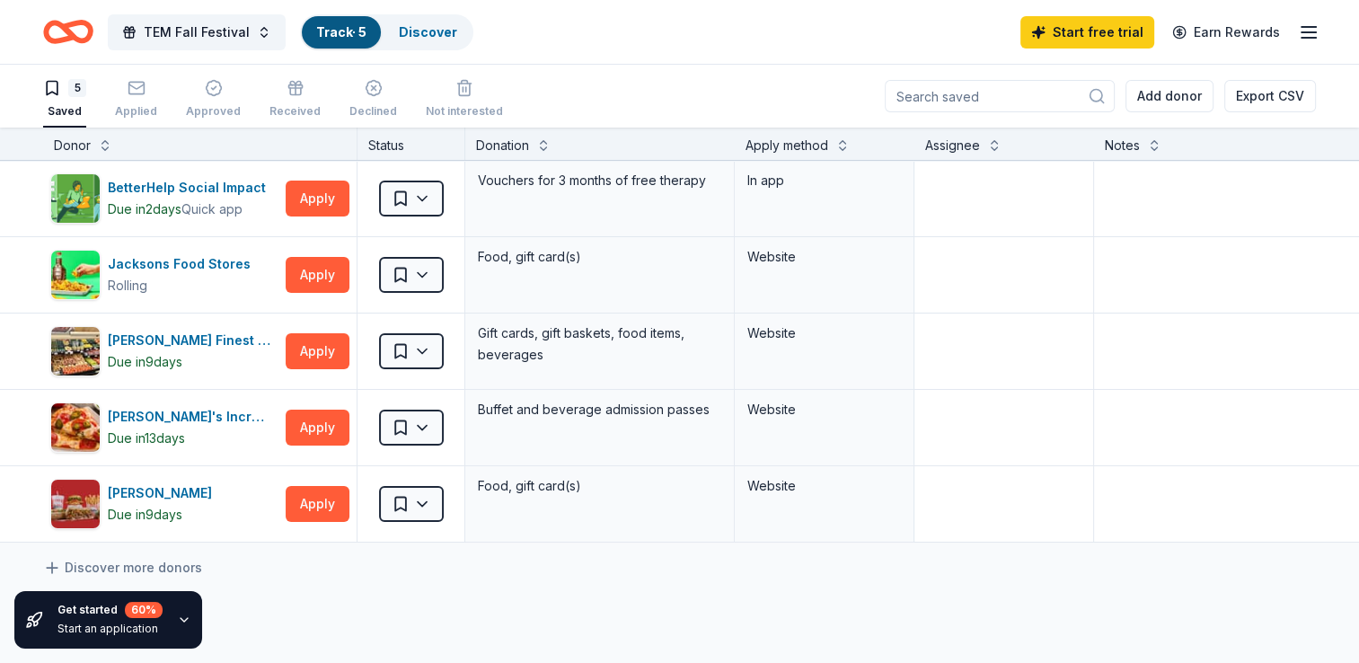
click at [1305, 27] on line "button" at bounding box center [1308, 27] width 14 height 0
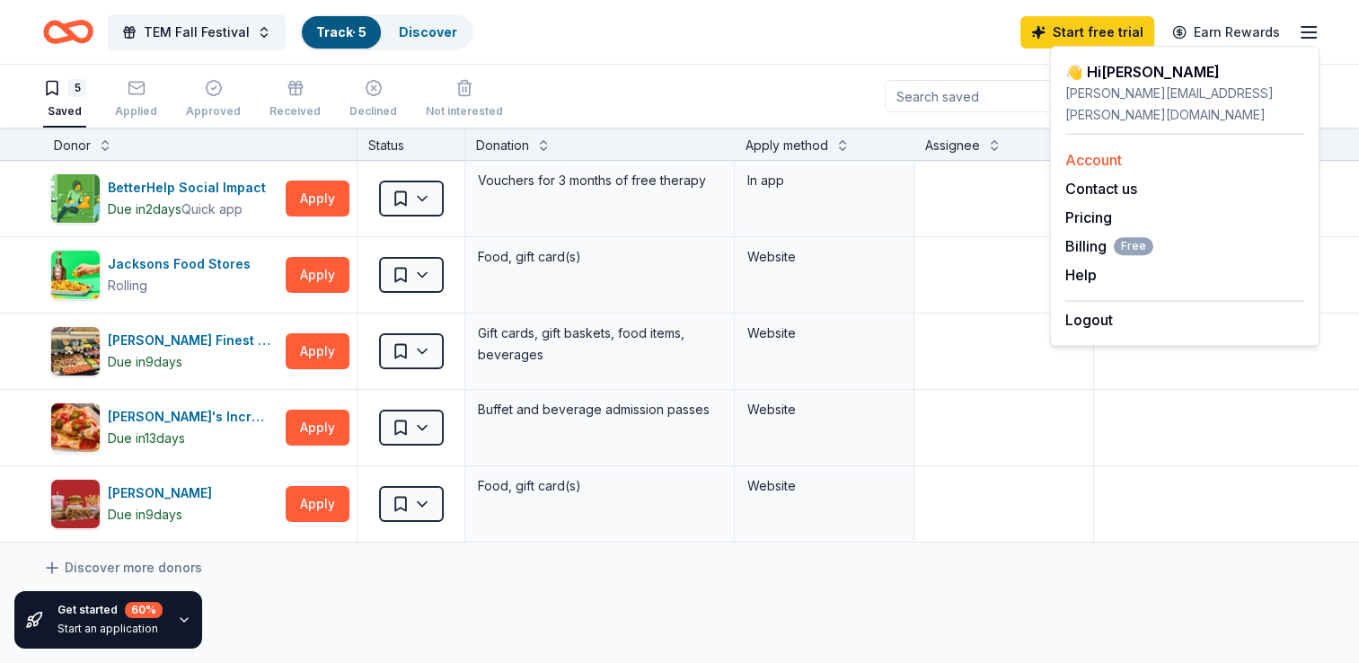
click at [1102, 151] on link "Account" at bounding box center [1093, 160] width 57 height 18
